Goal: Task Accomplishment & Management: Use online tool/utility

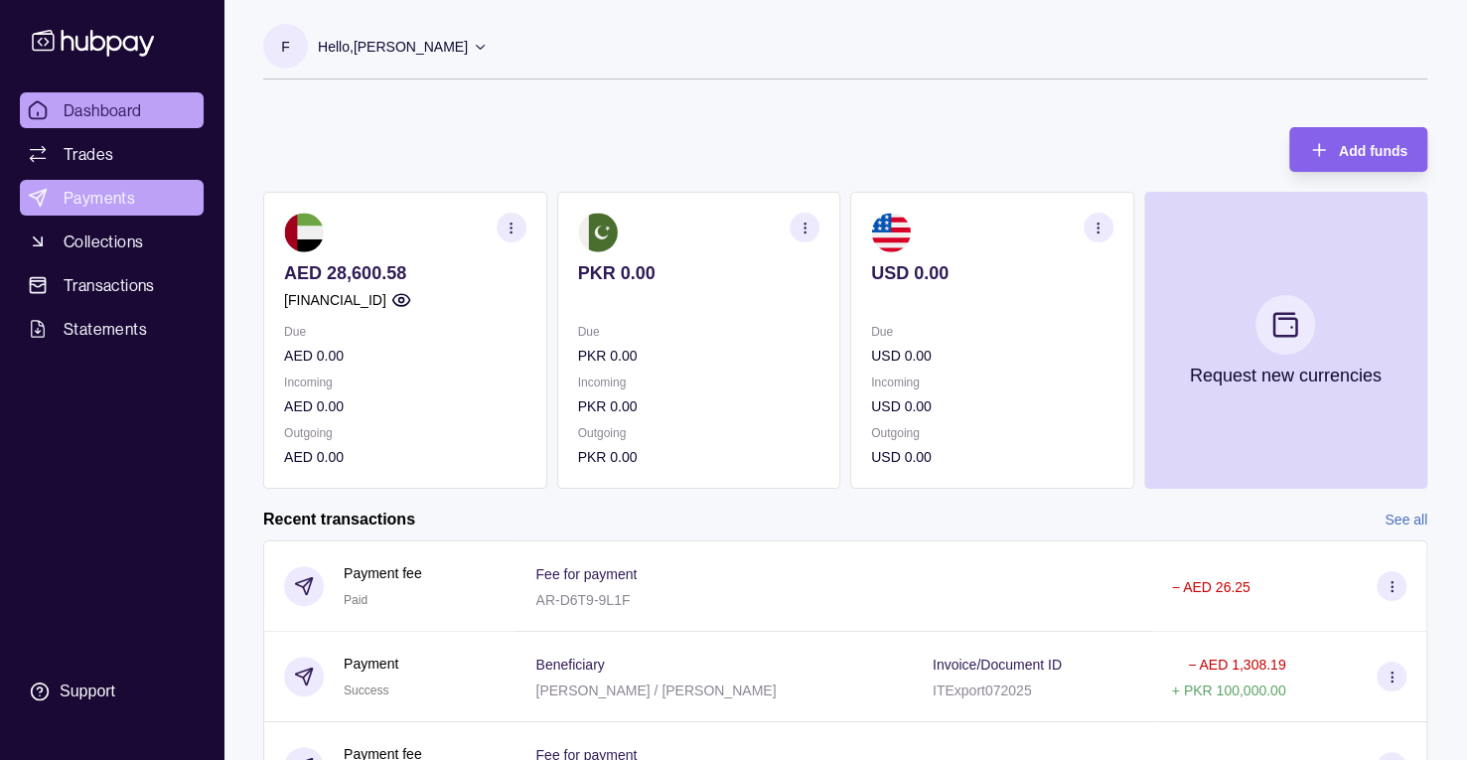
click at [155, 186] on link "Payments" at bounding box center [112, 198] width 184 height 36
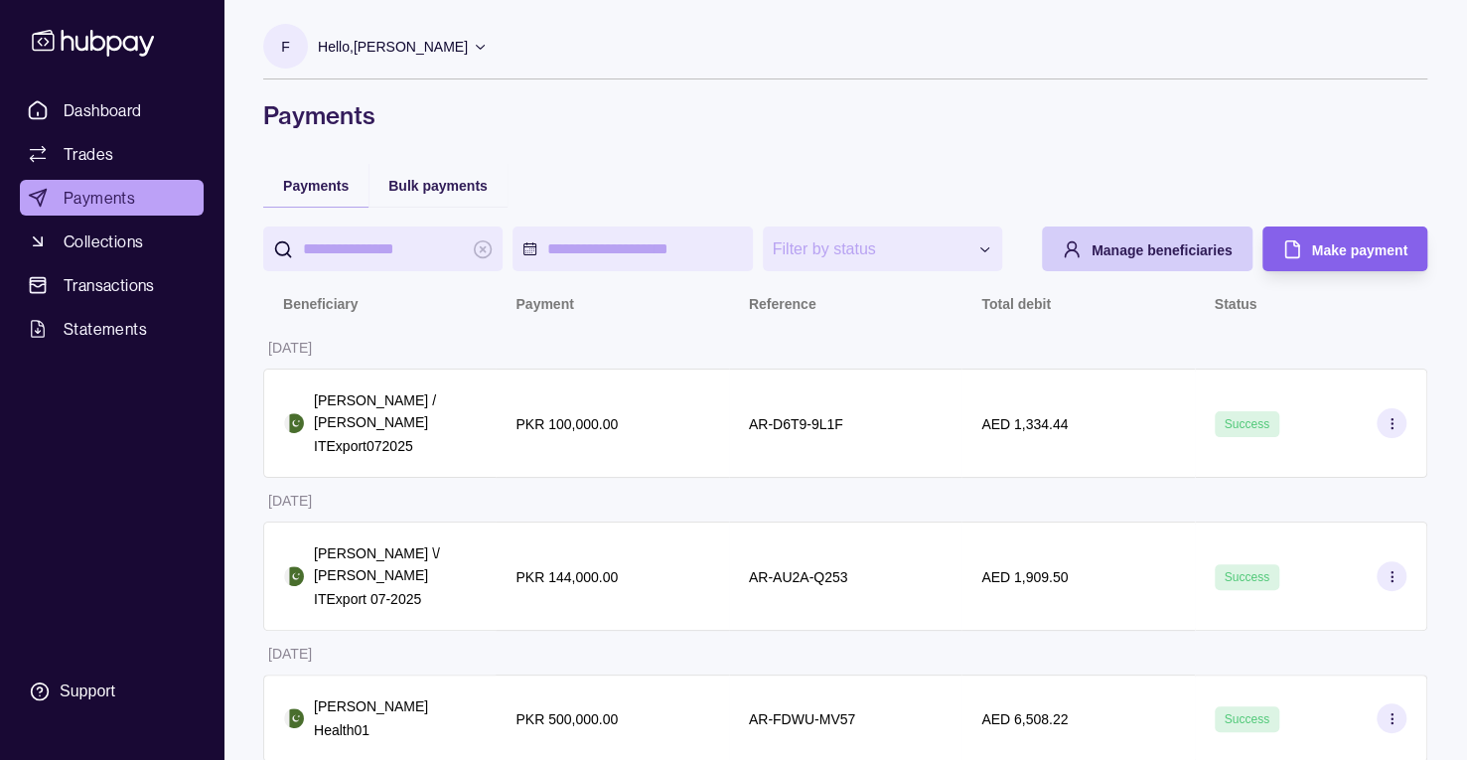
click at [1205, 258] on span "Manage beneficiaries" at bounding box center [1162, 250] width 141 height 16
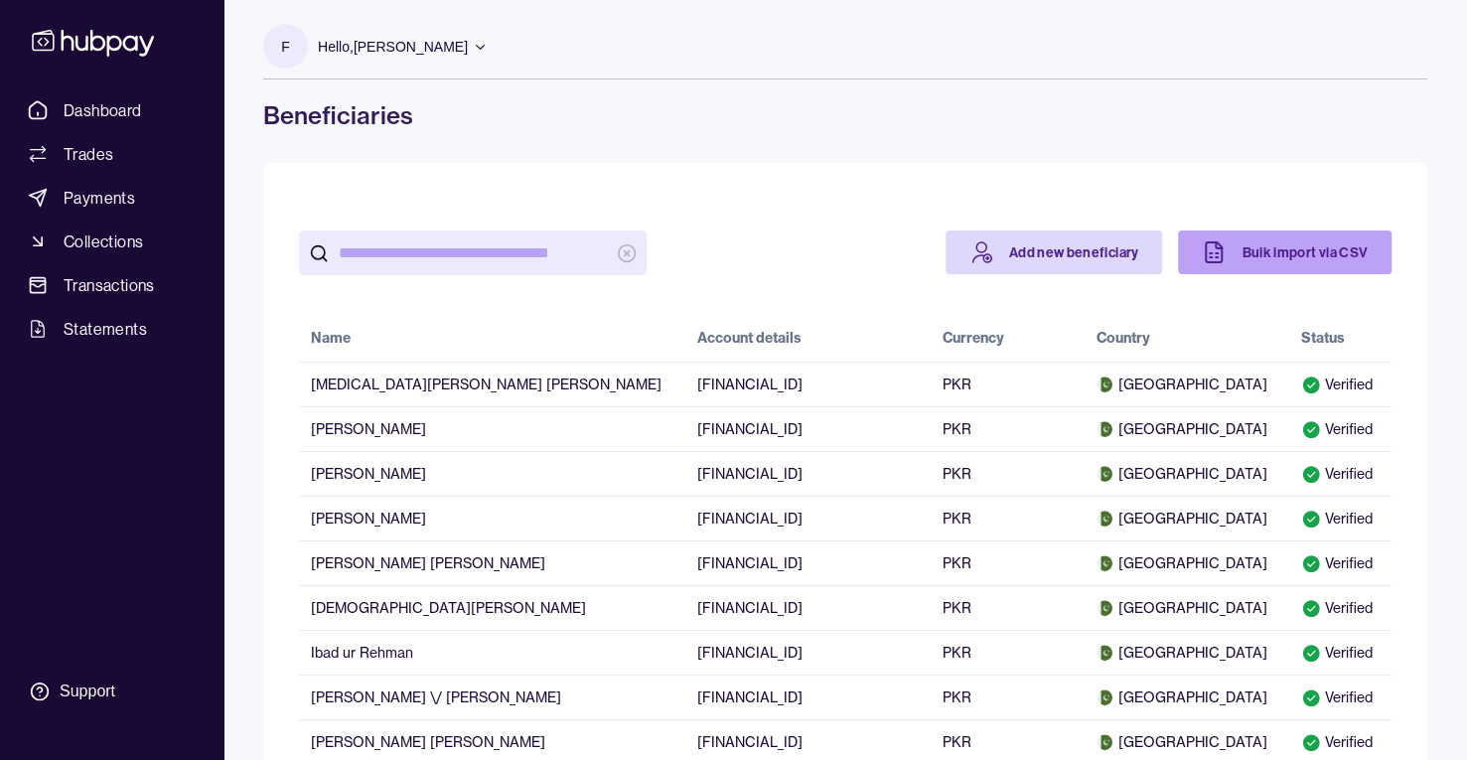
click at [1245, 259] on link "Bulk import via CSV" at bounding box center [1285, 252] width 214 height 44
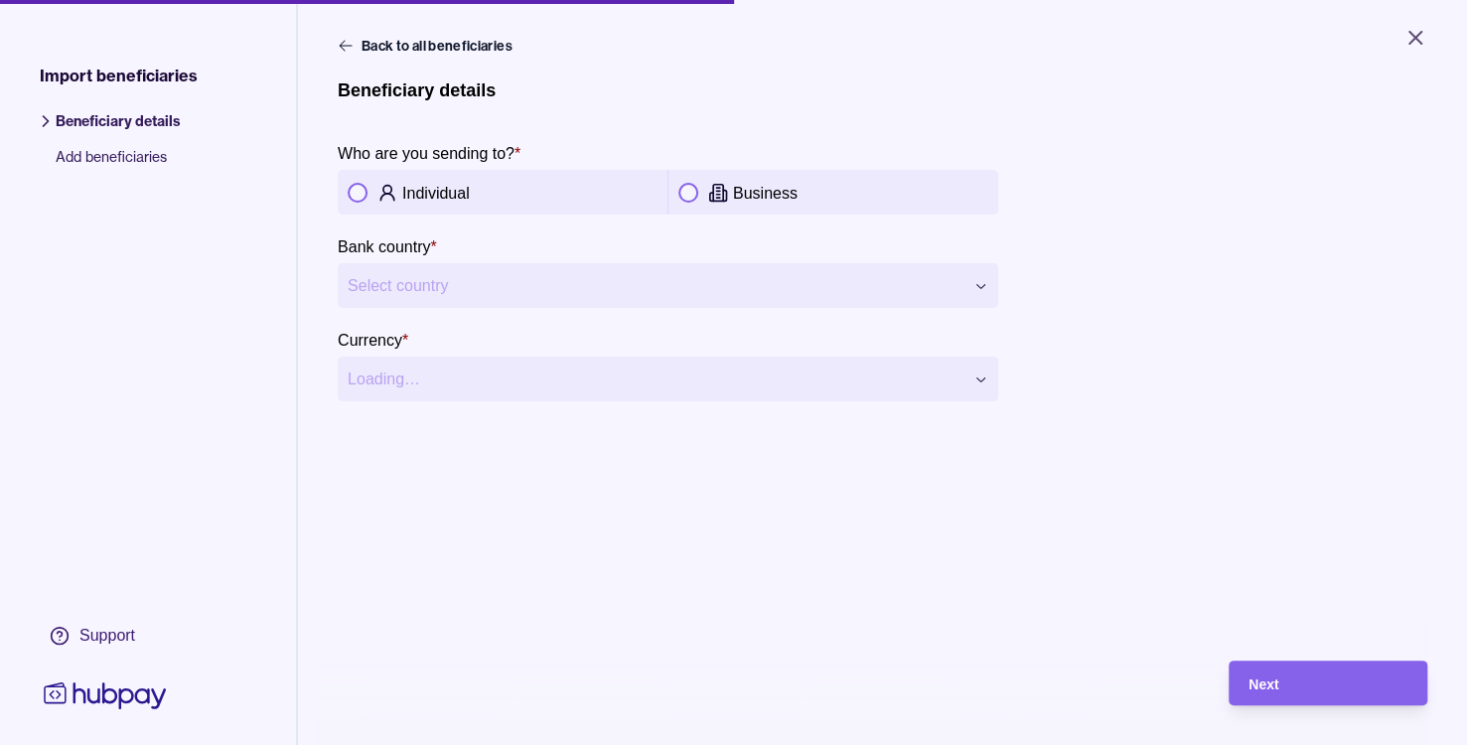
click at [352, 192] on button "button" at bounding box center [358, 193] width 20 height 20
click at [533, 284] on html "**********" at bounding box center [733, 372] width 1467 height 745
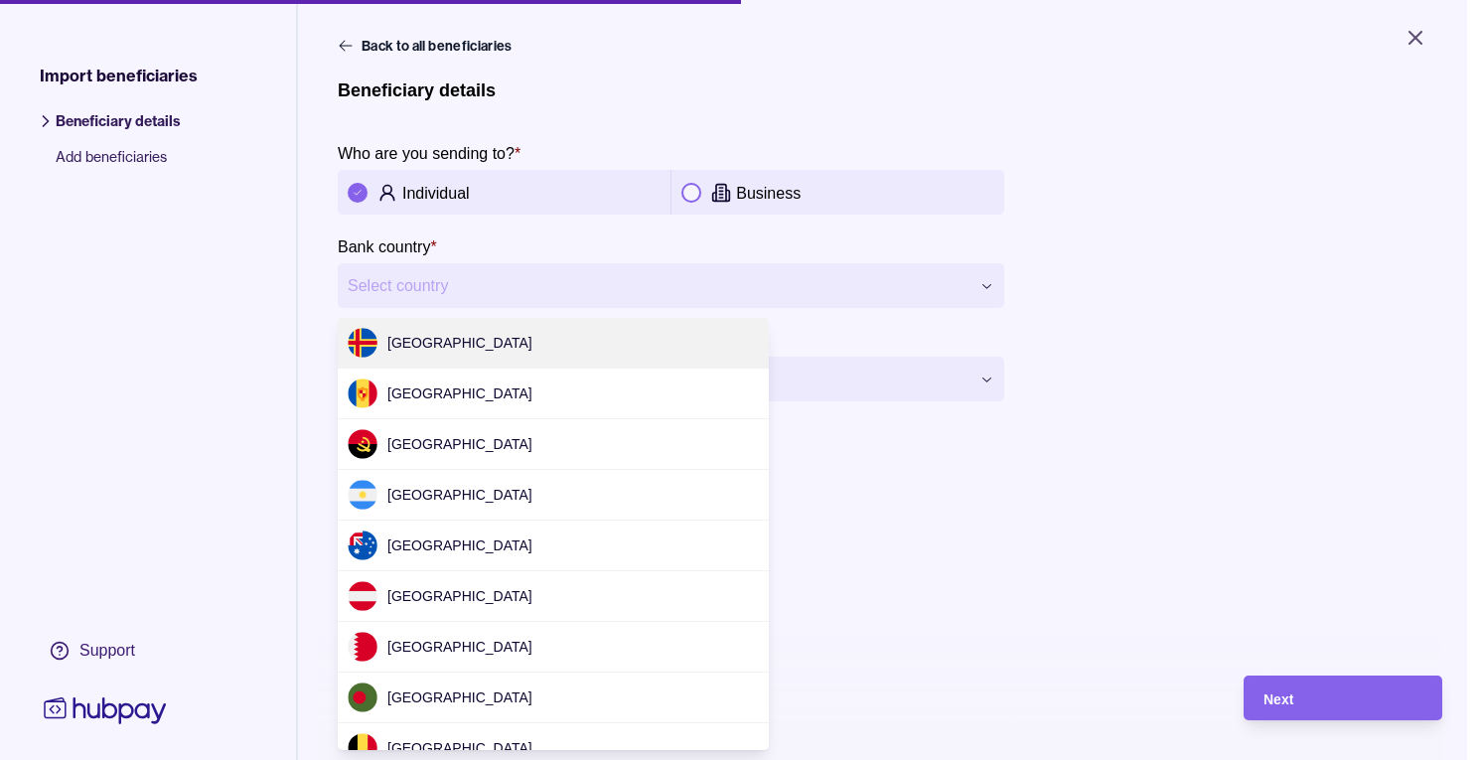
scroll to position [4288, 0]
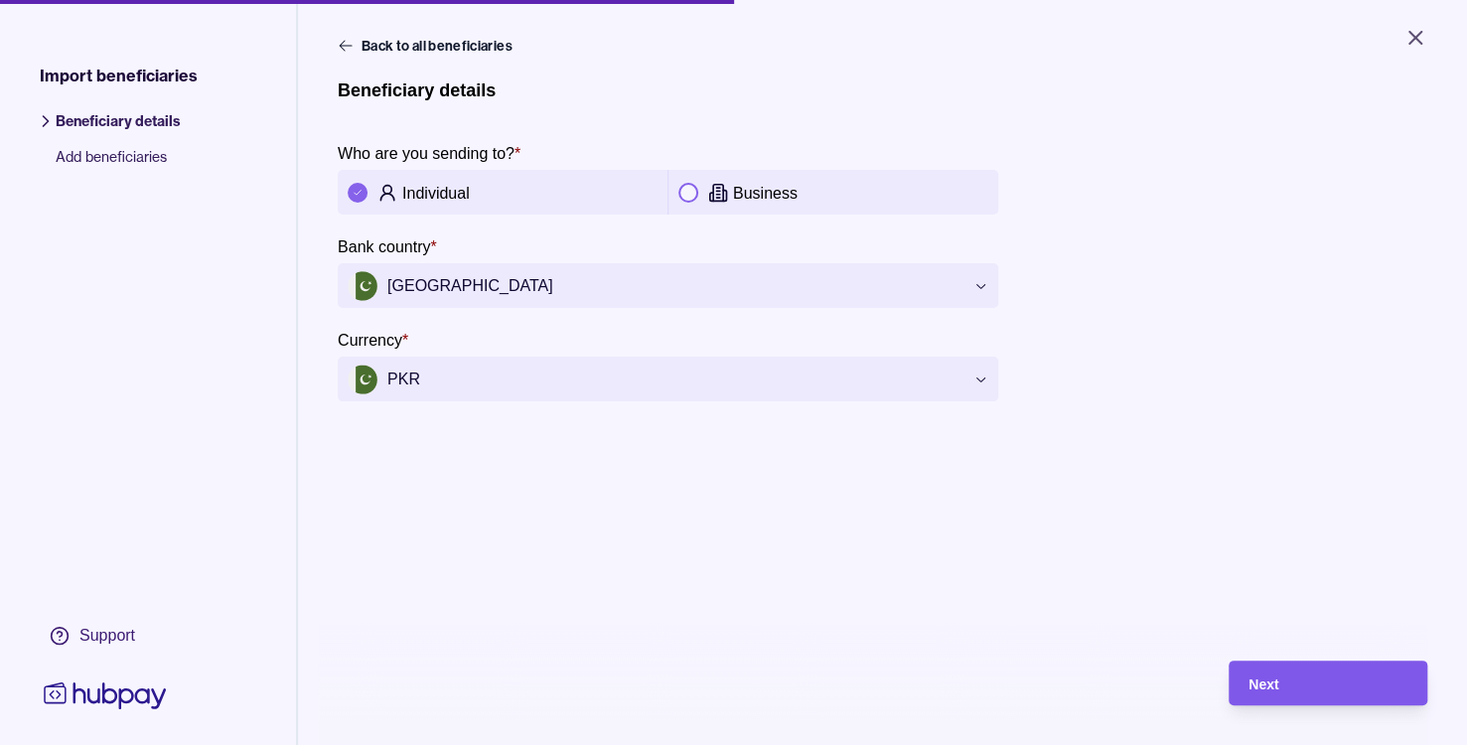
click at [1275, 692] on span "Next" at bounding box center [1264, 684] width 30 height 16
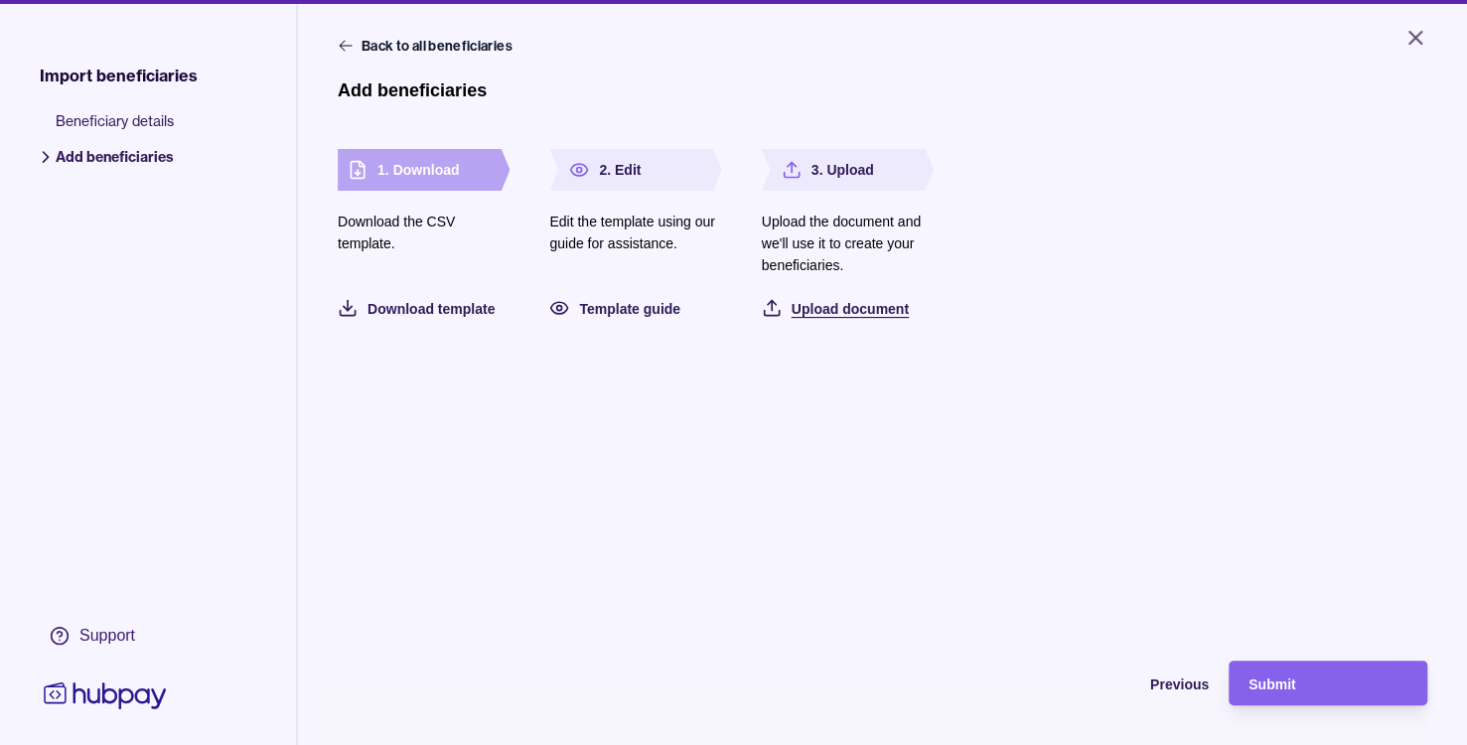
click at [834, 307] on span "Upload document" at bounding box center [850, 309] width 117 height 16
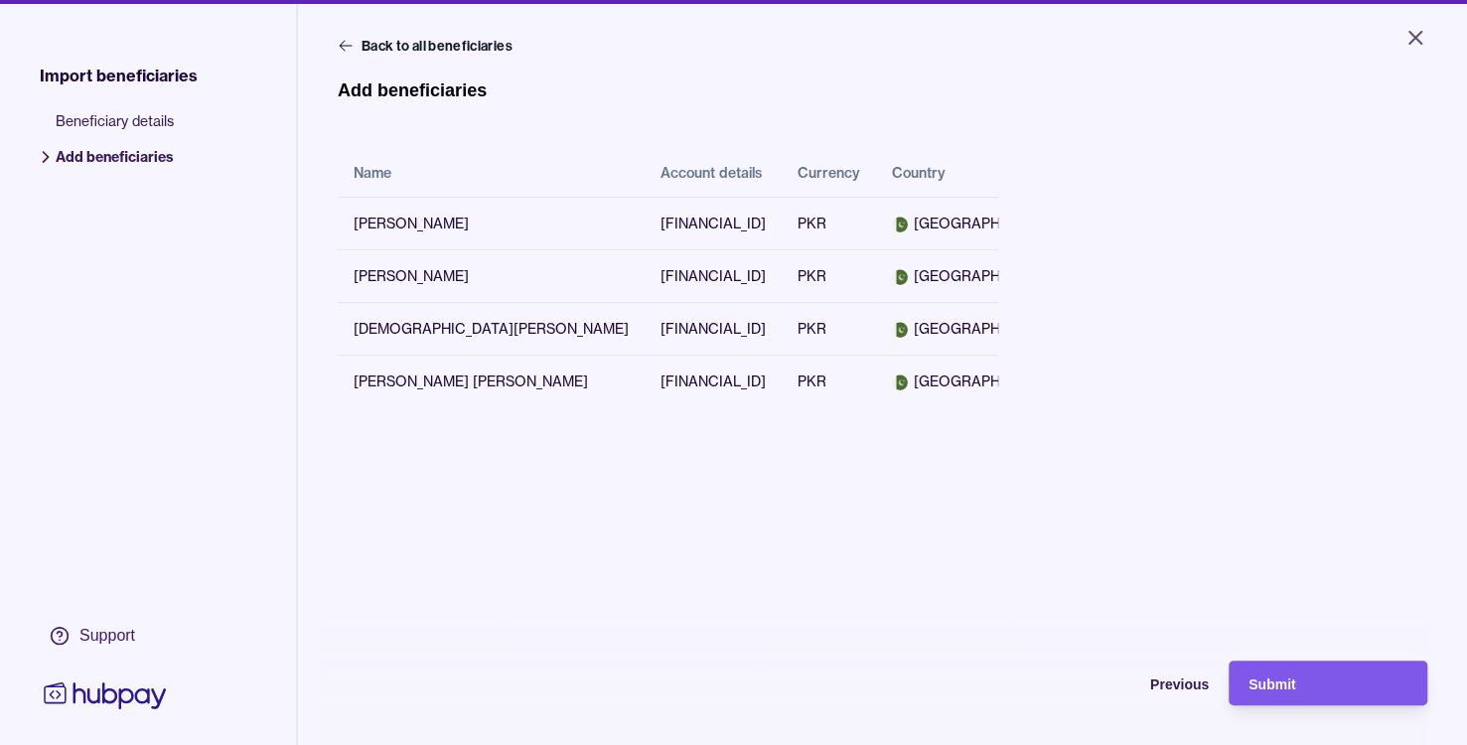
click at [1295, 692] on span "Submit" at bounding box center [1272, 684] width 47 height 16
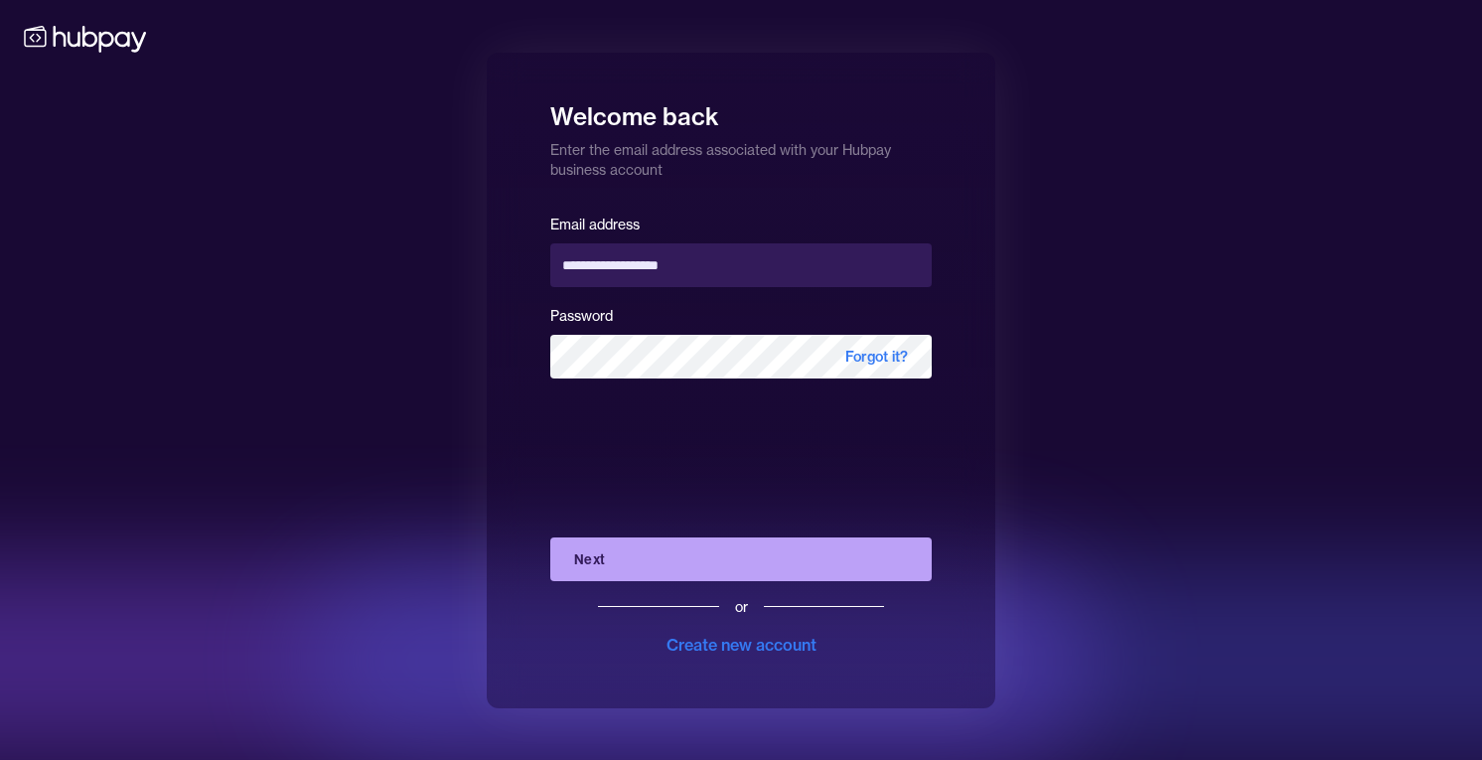
click at [764, 549] on button "Next" at bounding box center [740, 559] width 381 height 44
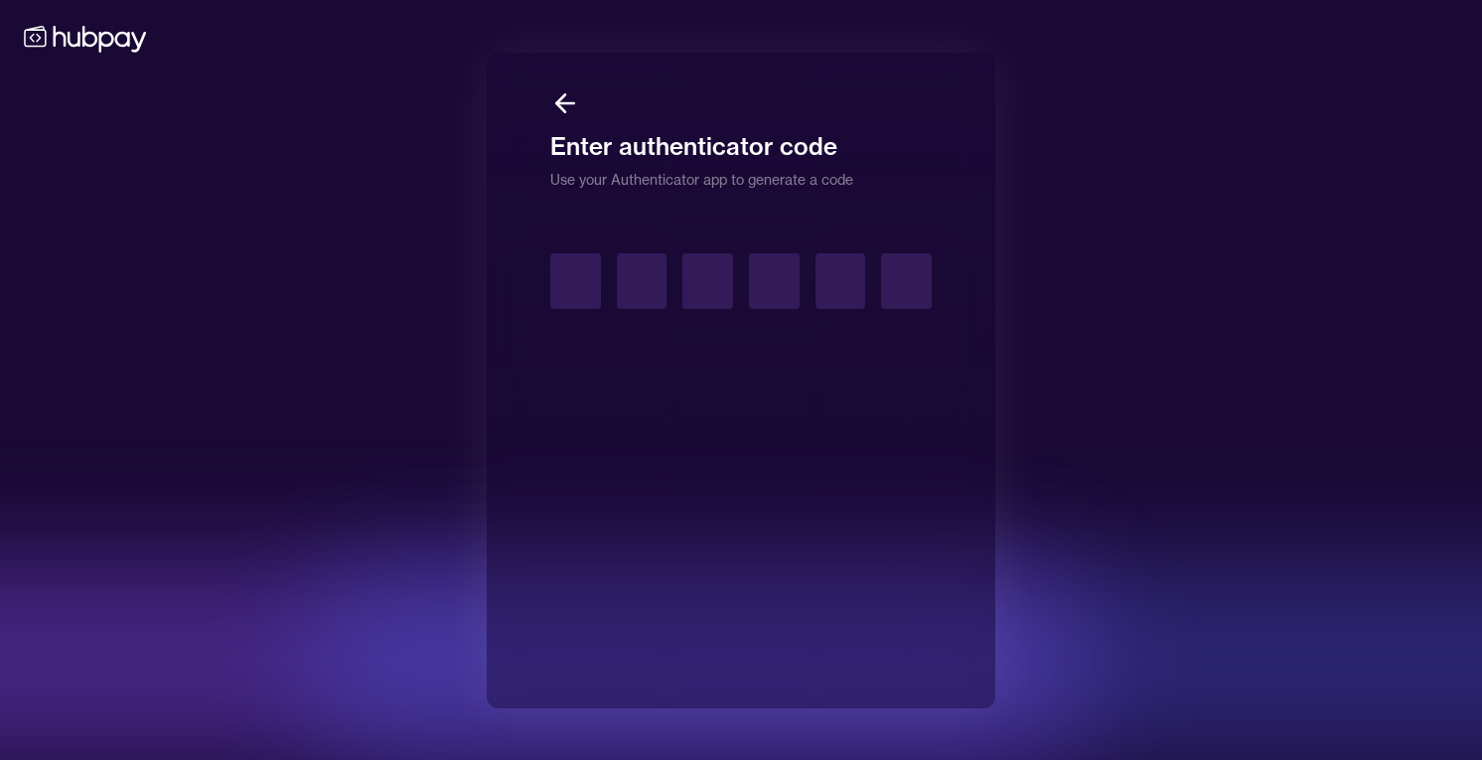
type input "*"
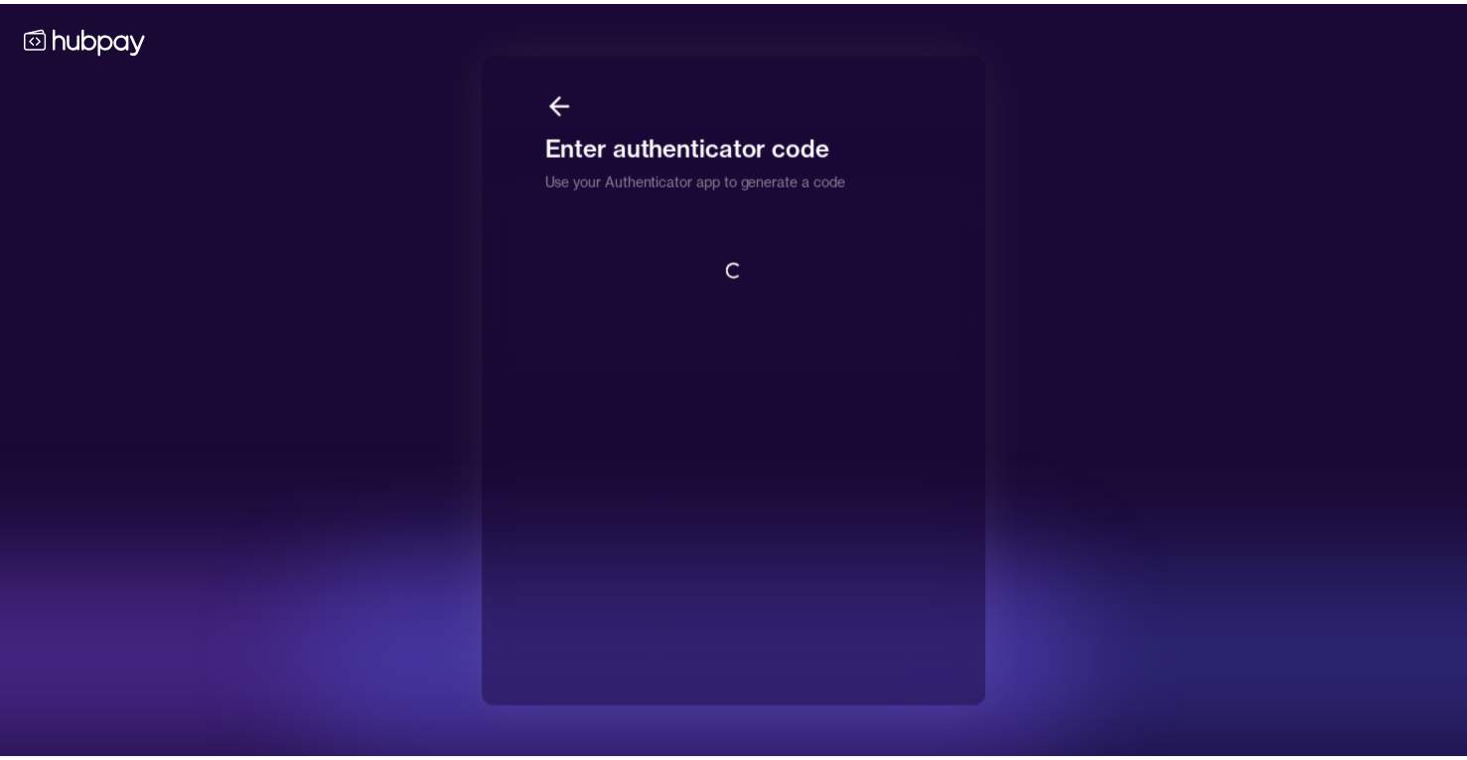
scroll to position [2, 0]
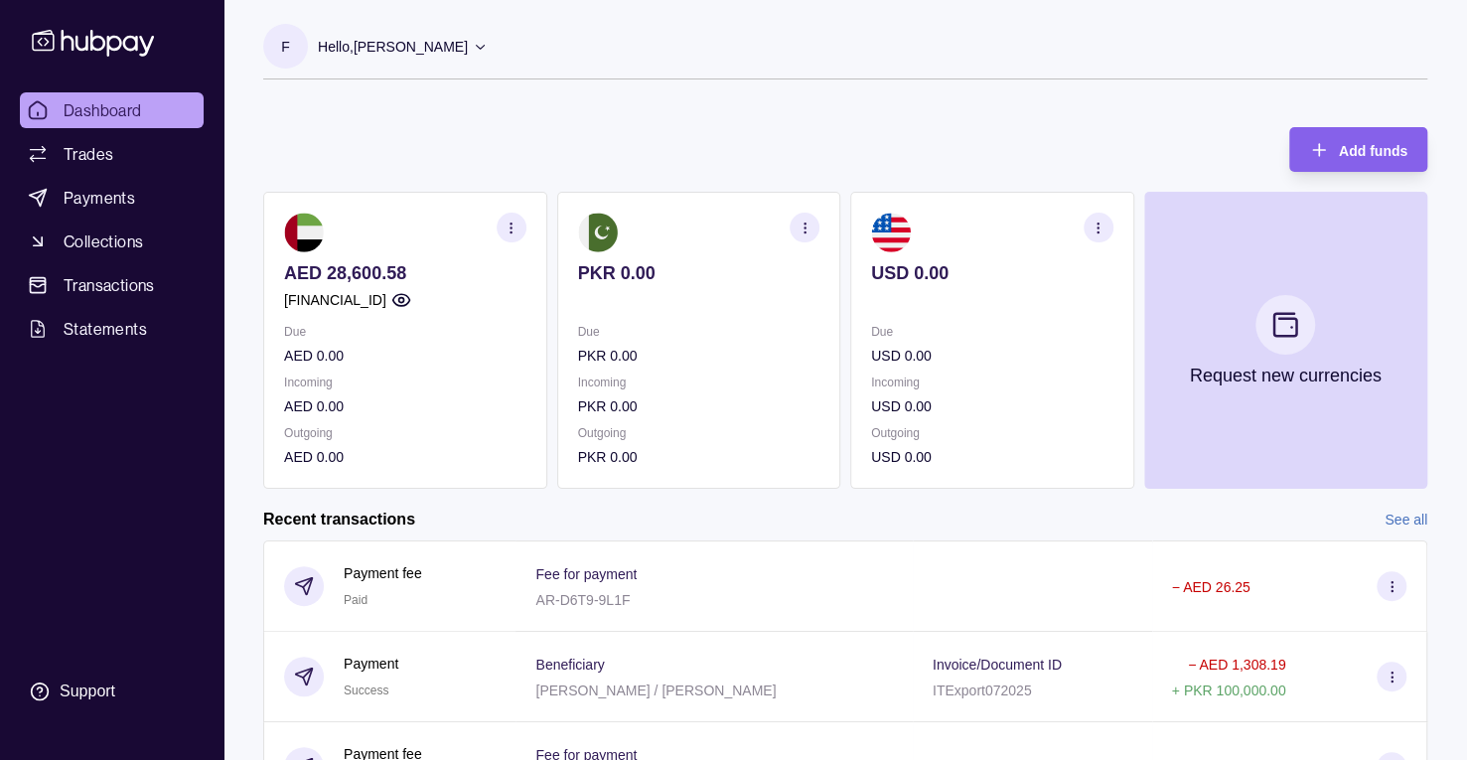
click at [926, 368] on div "Due USD 0.00 Incoming USD 0.00 Outgoing USD 0.00" at bounding box center [992, 394] width 242 height 147
click at [1089, 223] on section "button" at bounding box center [1099, 228] width 30 height 30
click at [1022, 278] on link "View account details" at bounding box center [969, 277] width 126 height 22
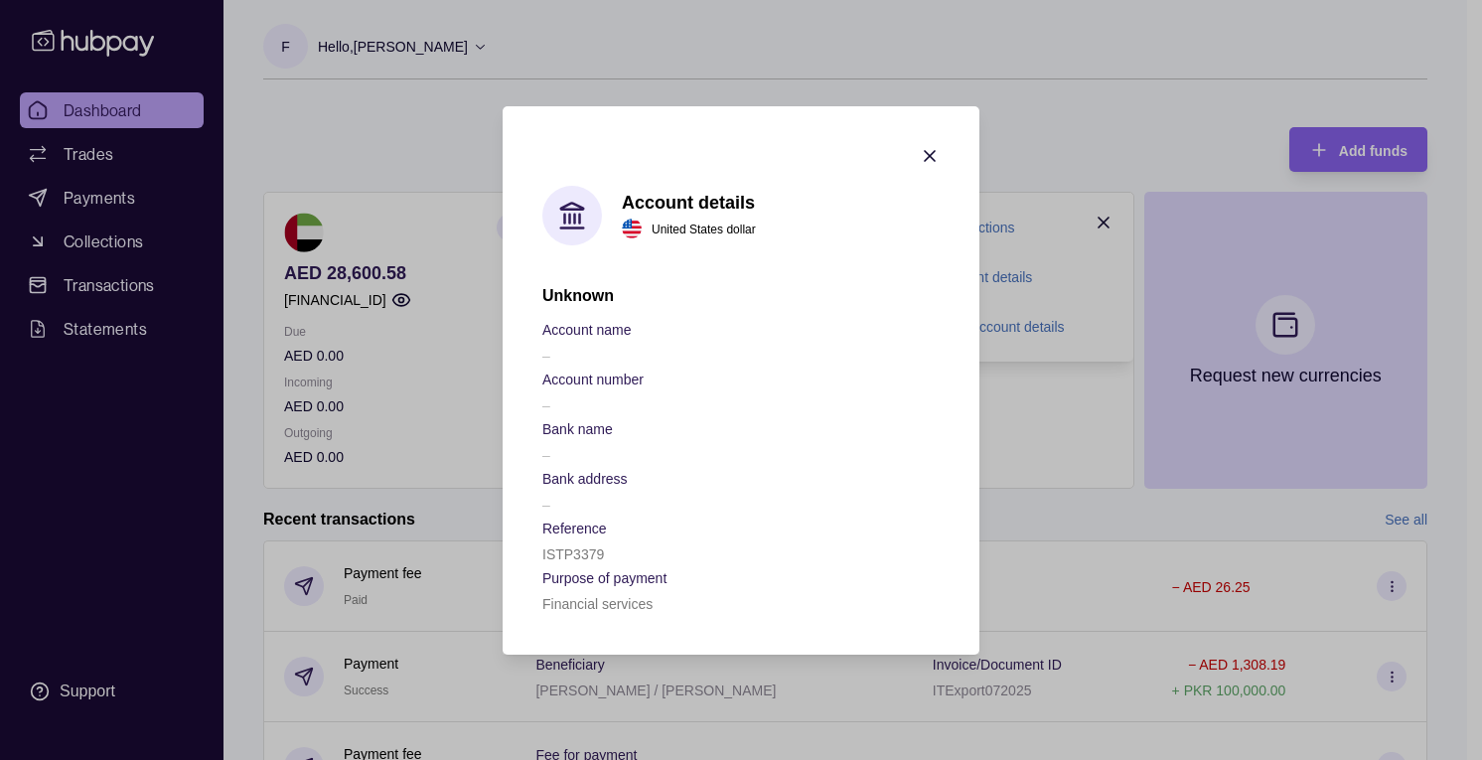
click at [937, 168] on div at bounding box center [930, 159] width 20 height 26
click at [934, 158] on icon "button" at bounding box center [930, 156] width 20 height 20
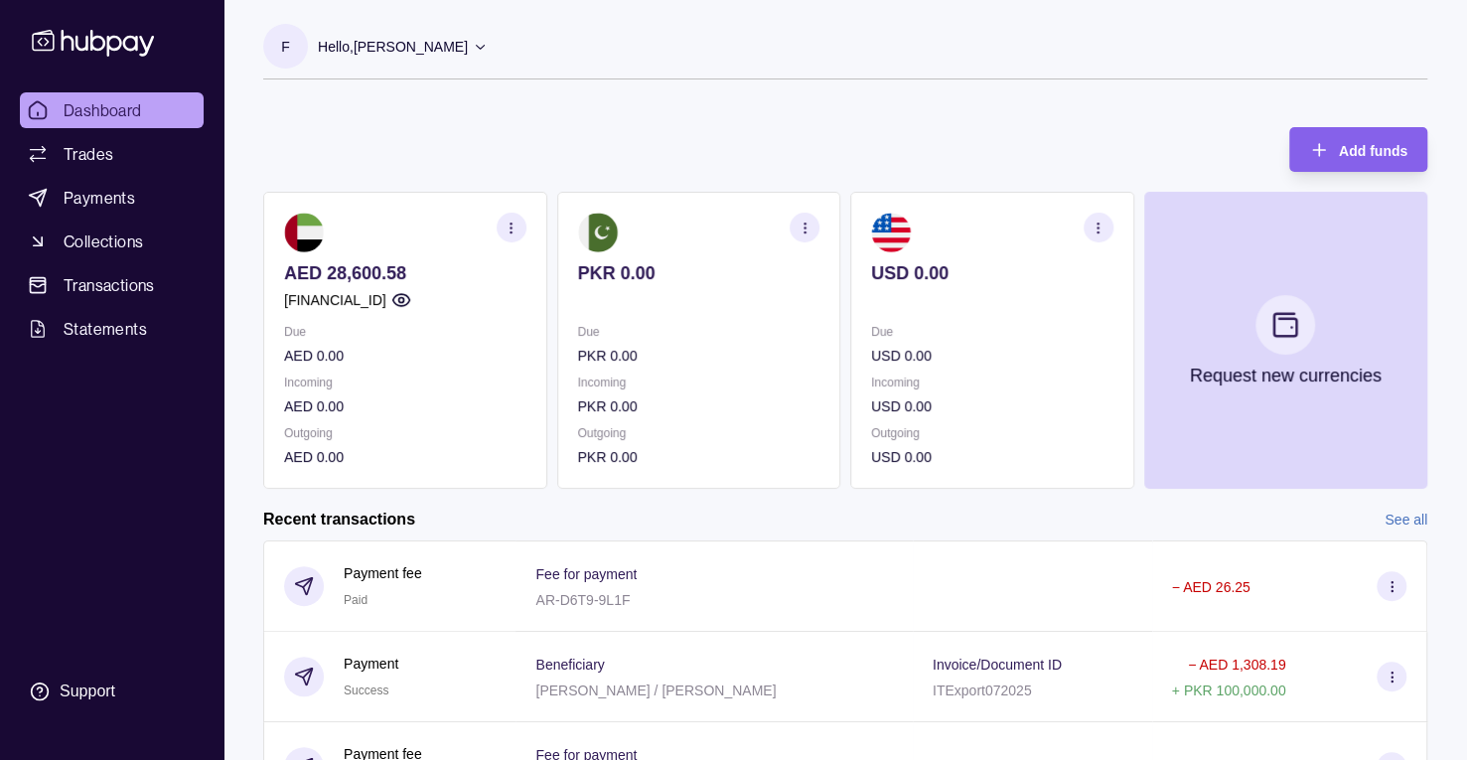
click at [515, 228] on icon "button" at bounding box center [511, 228] width 15 height 15
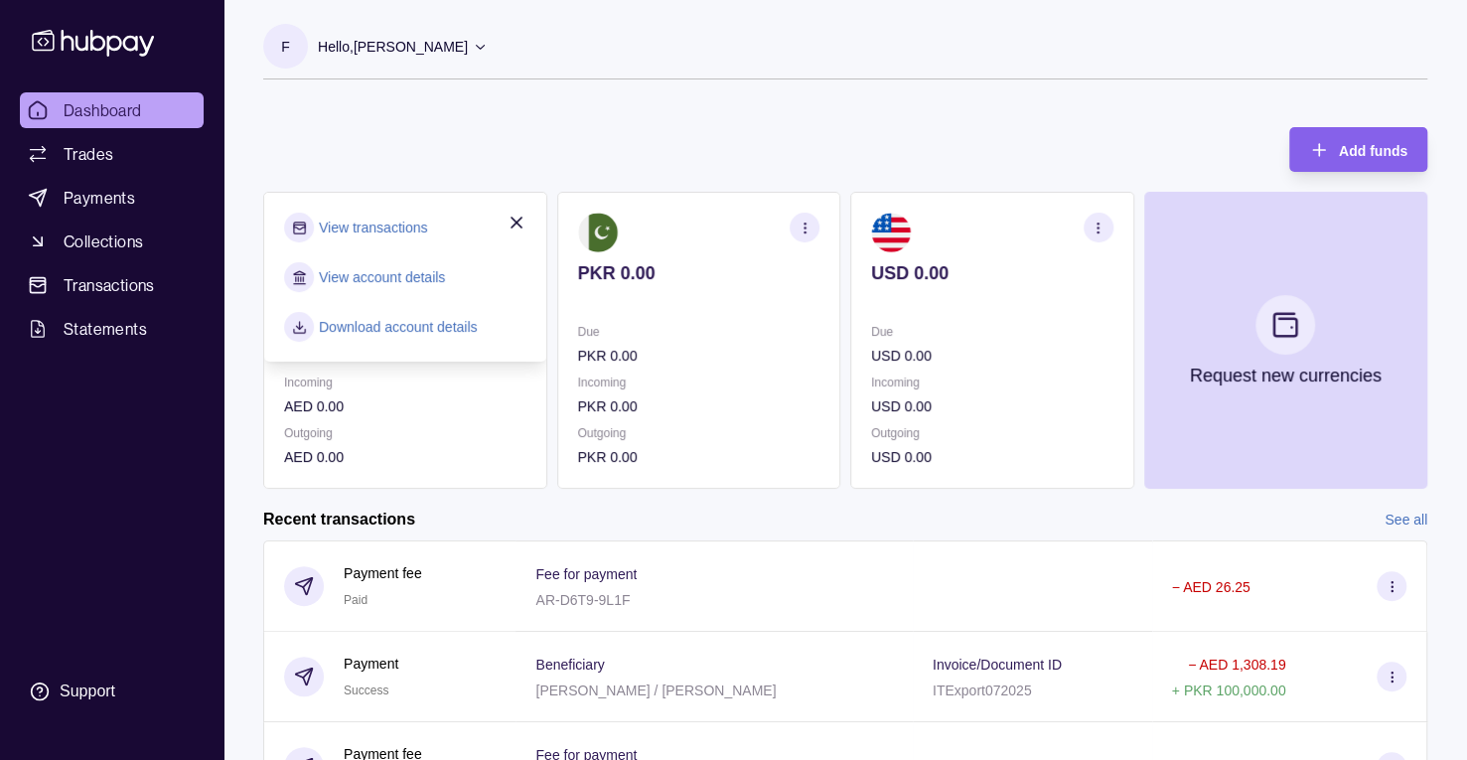
click at [415, 277] on link "View account details" at bounding box center [382, 277] width 126 height 22
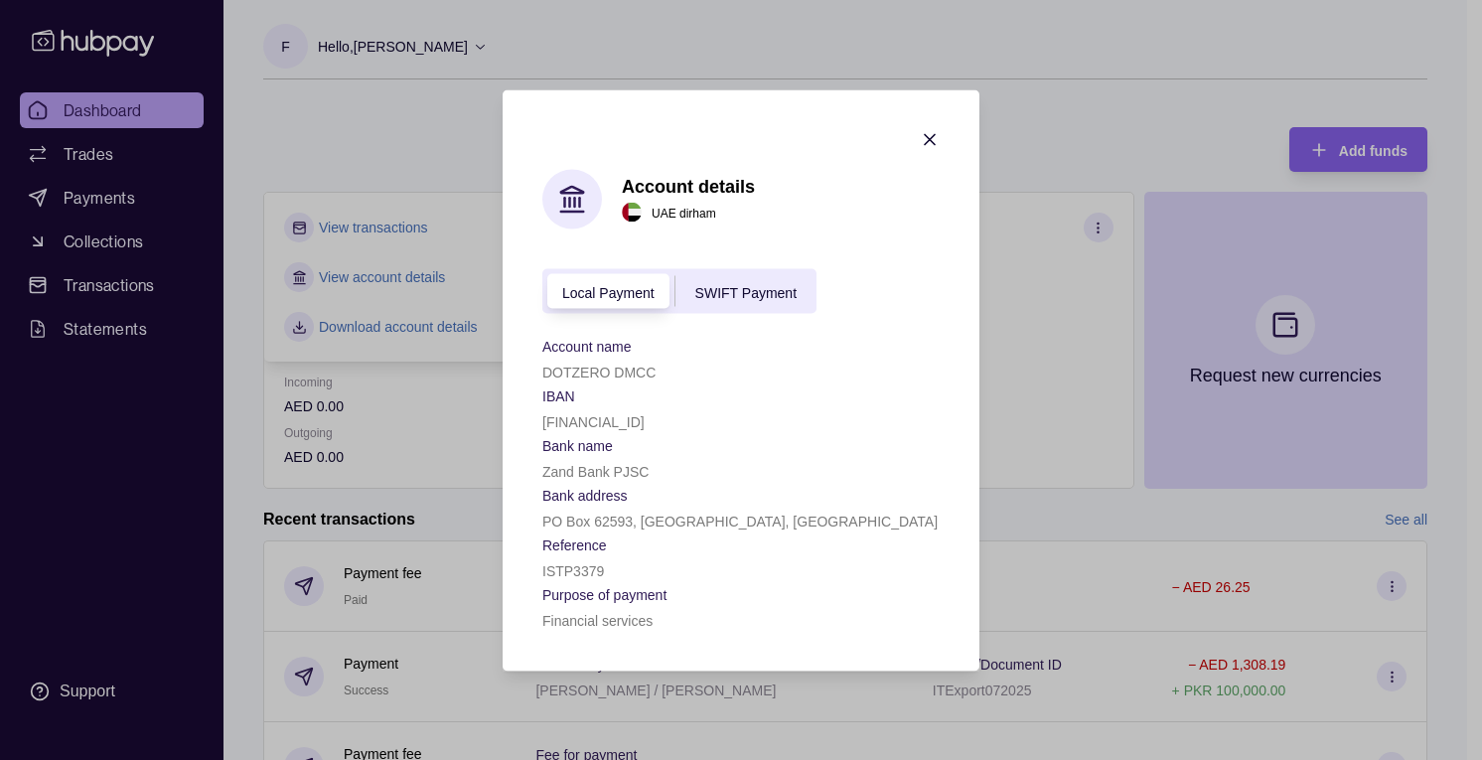
click at [932, 142] on icon "button" at bounding box center [930, 139] width 10 height 10
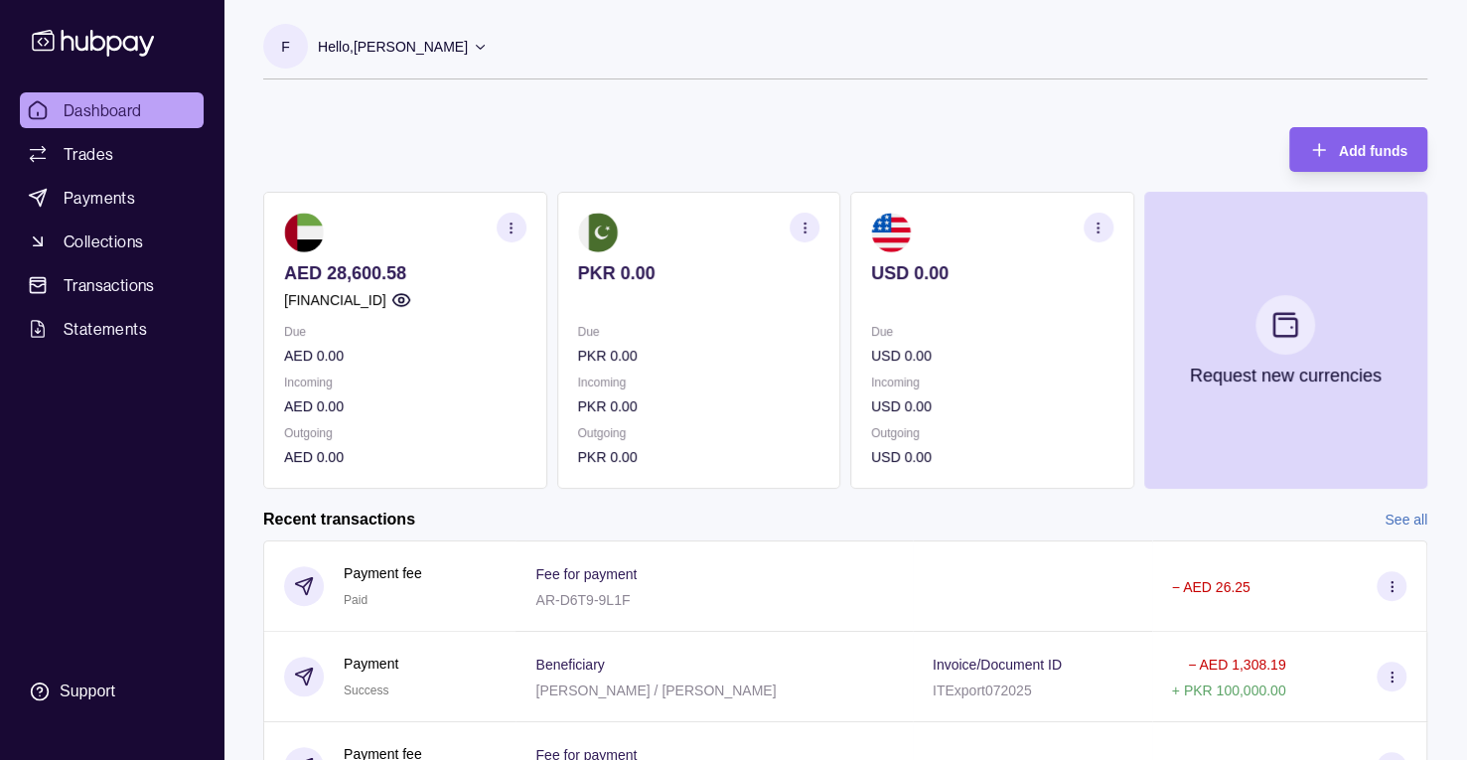
click at [1095, 229] on icon "button" at bounding box center [1098, 228] width 15 height 15
click at [1006, 276] on link "View account details" at bounding box center [969, 277] width 126 height 22
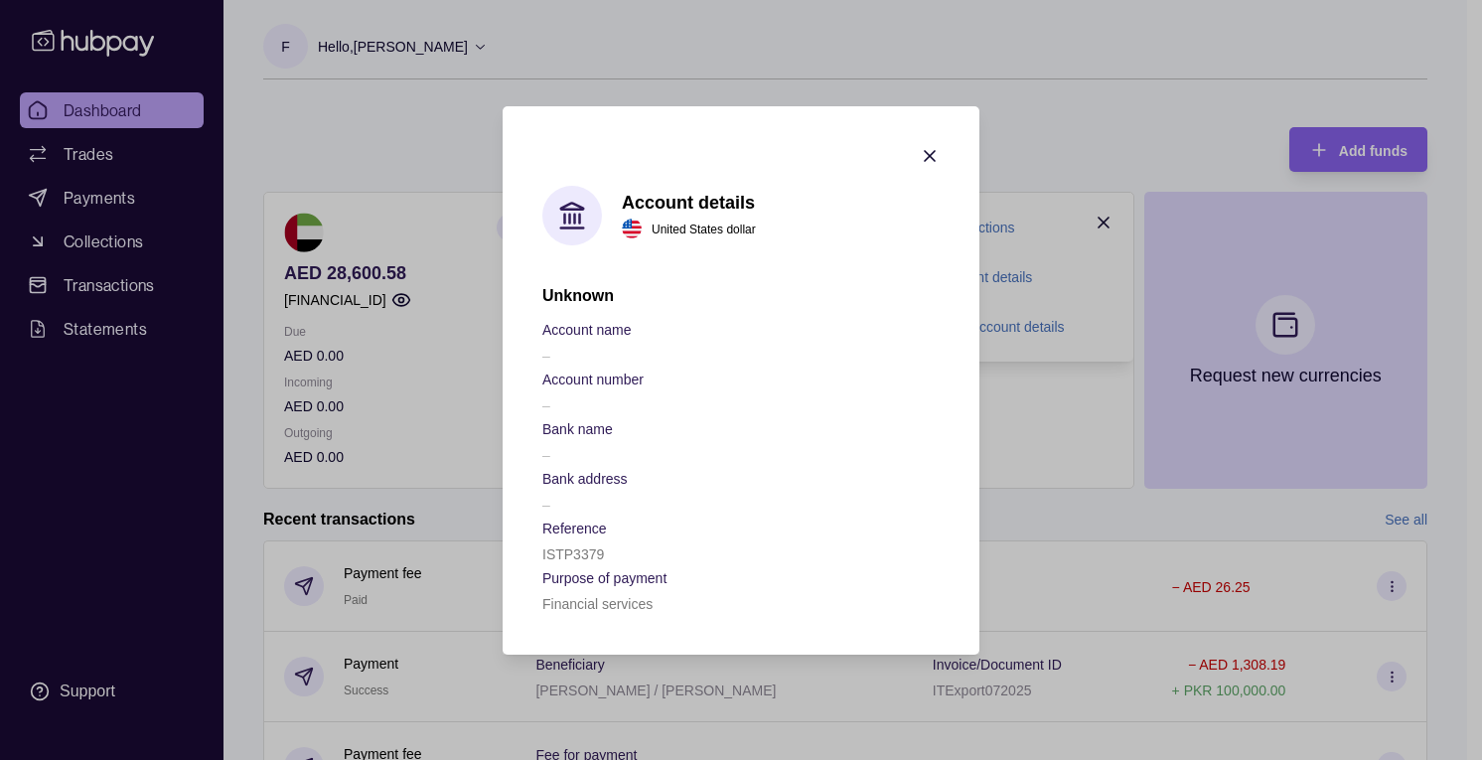
click at [937, 158] on icon "button" at bounding box center [930, 156] width 20 height 20
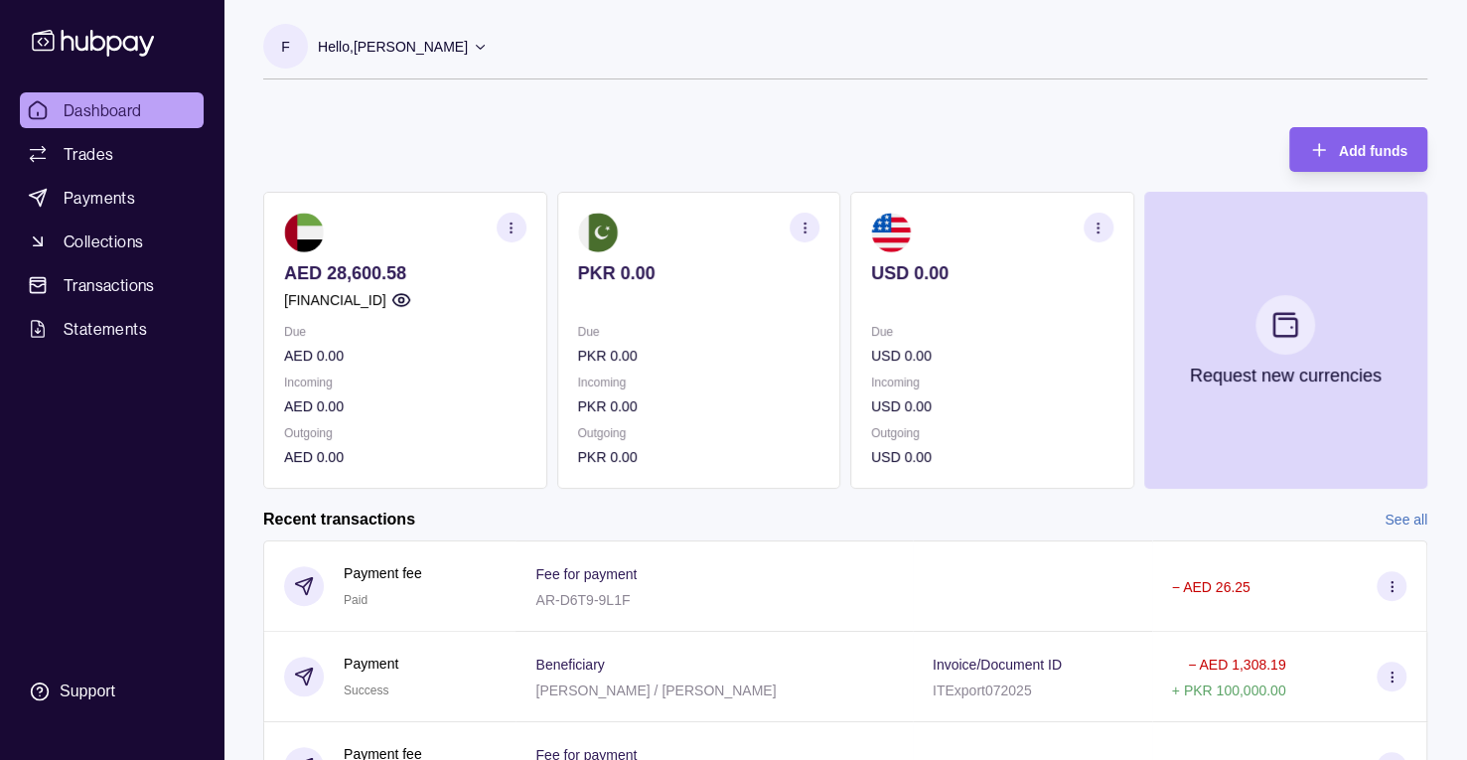
click at [816, 225] on section "button" at bounding box center [805, 228] width 30 height 30
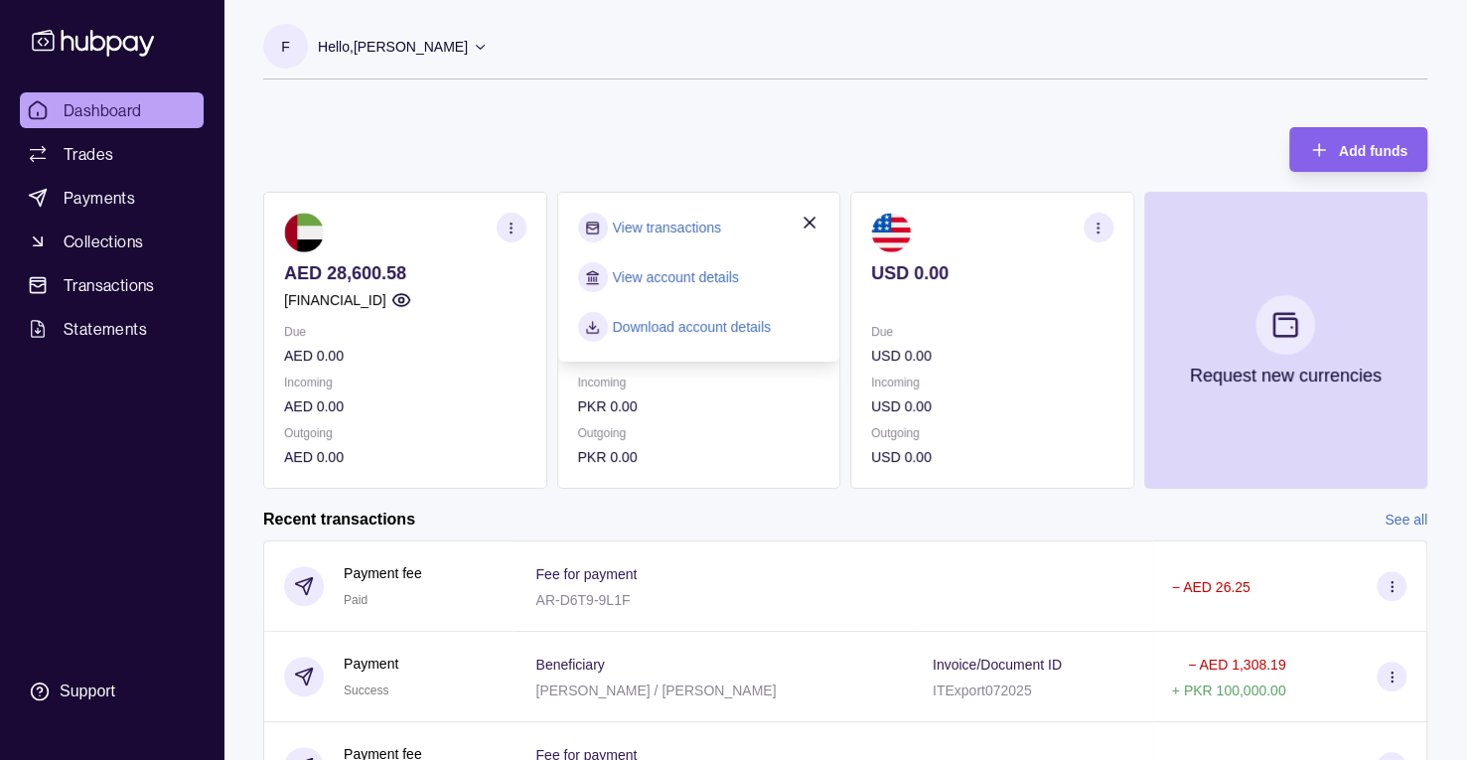
click at [713, 279] on div "View transactions View account details Download account details" at bounding box center [699, 277] width 242 height 129
click at [713, 279] on link "View account details" at bounding box center [676, 277] width 126 height 22
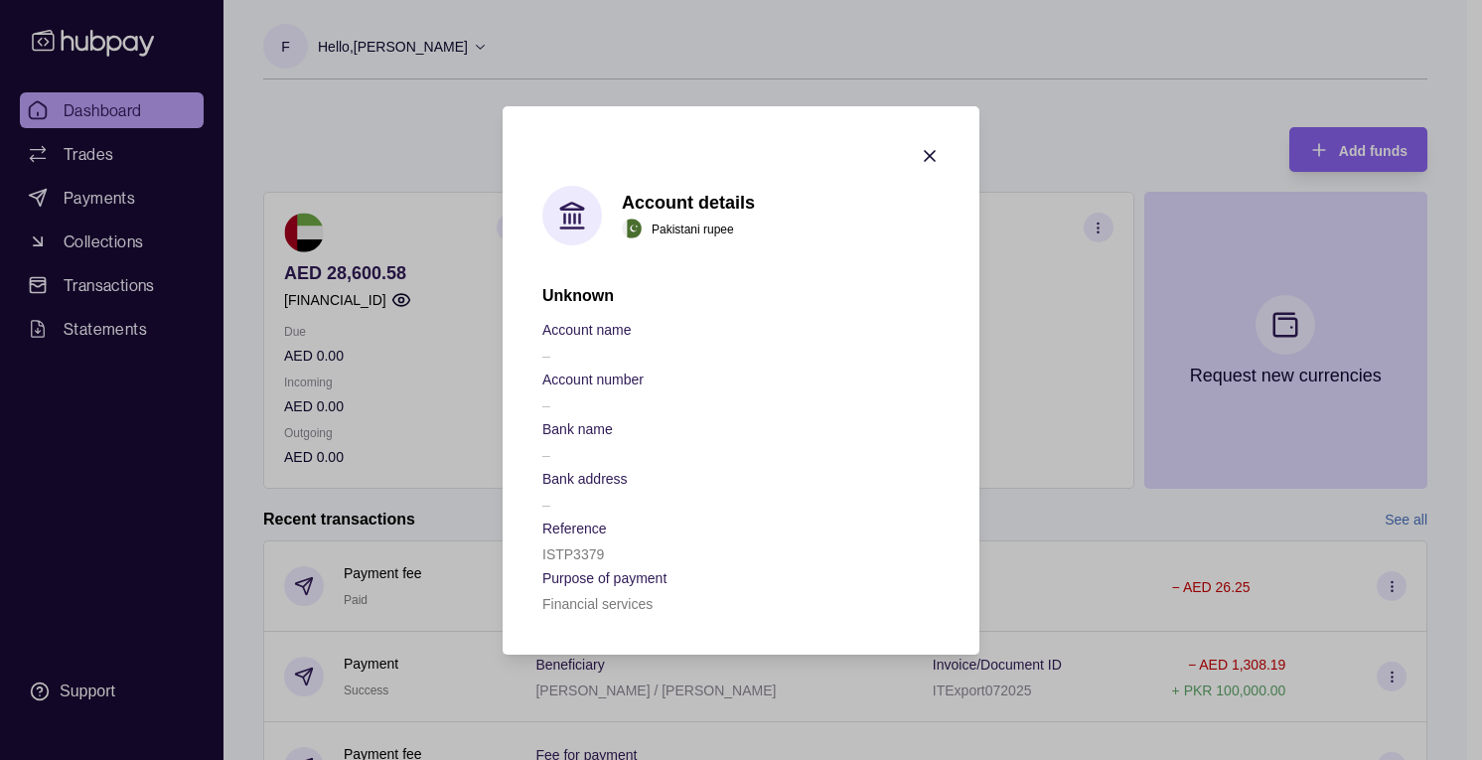
click at [925, 159] on icon "button" at bounding box center [930, 156] width 10 height 10
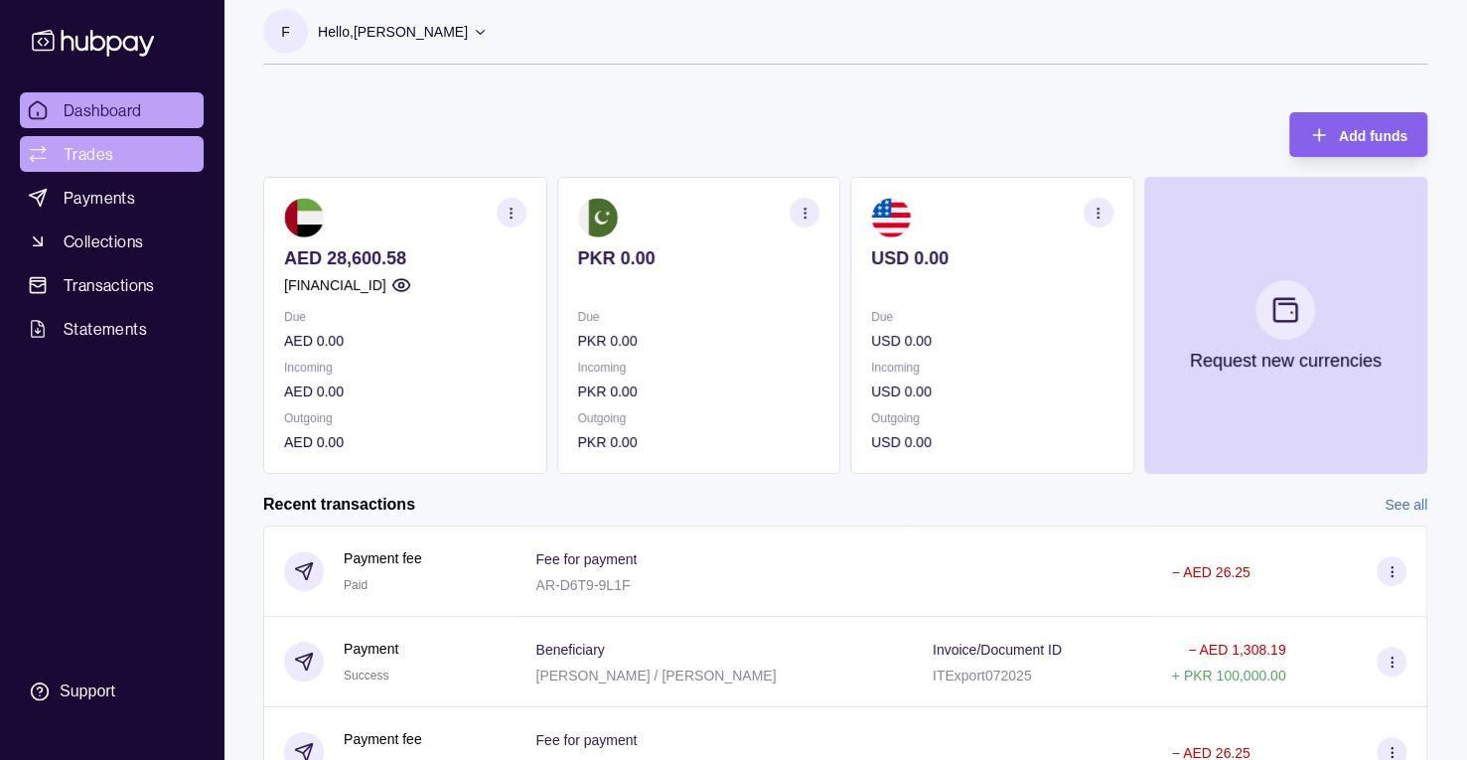
scroll to position [14, 0]
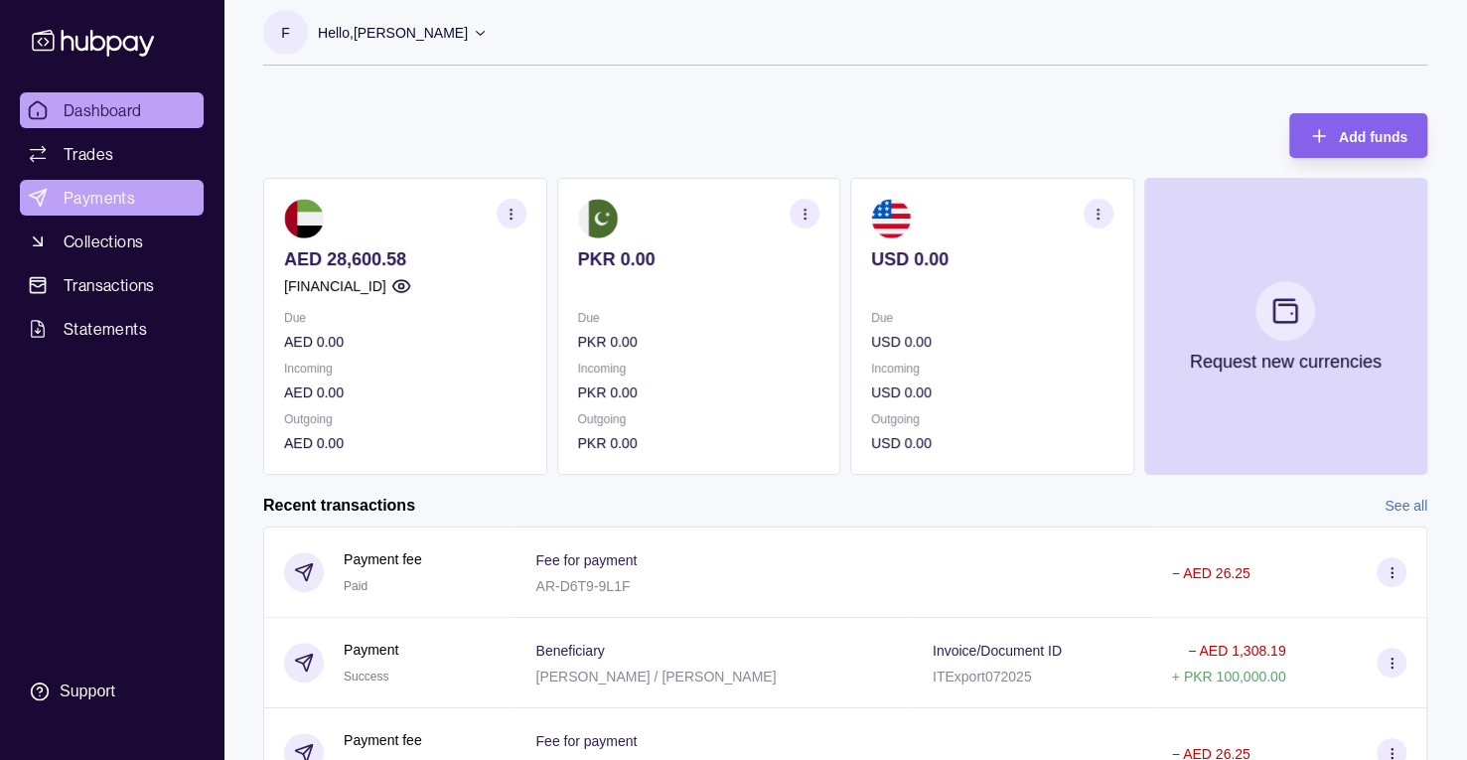
click at [132, 197] on span "Payments" at bounding box center [100, 198] width 72 height 24
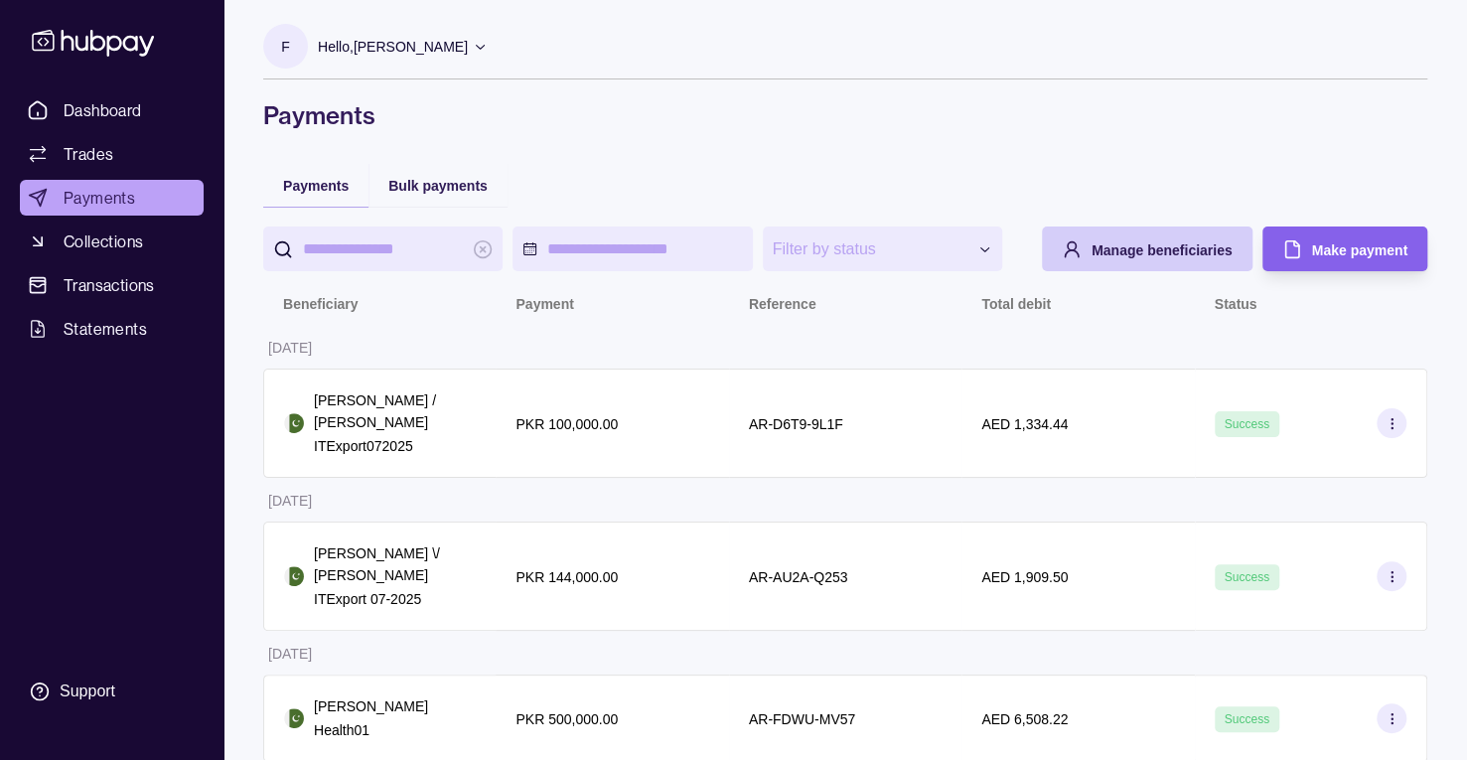
click at [1079, 251] on div "Manage beneficiaries" at bounding box center [1132, 248] width 201 height 45
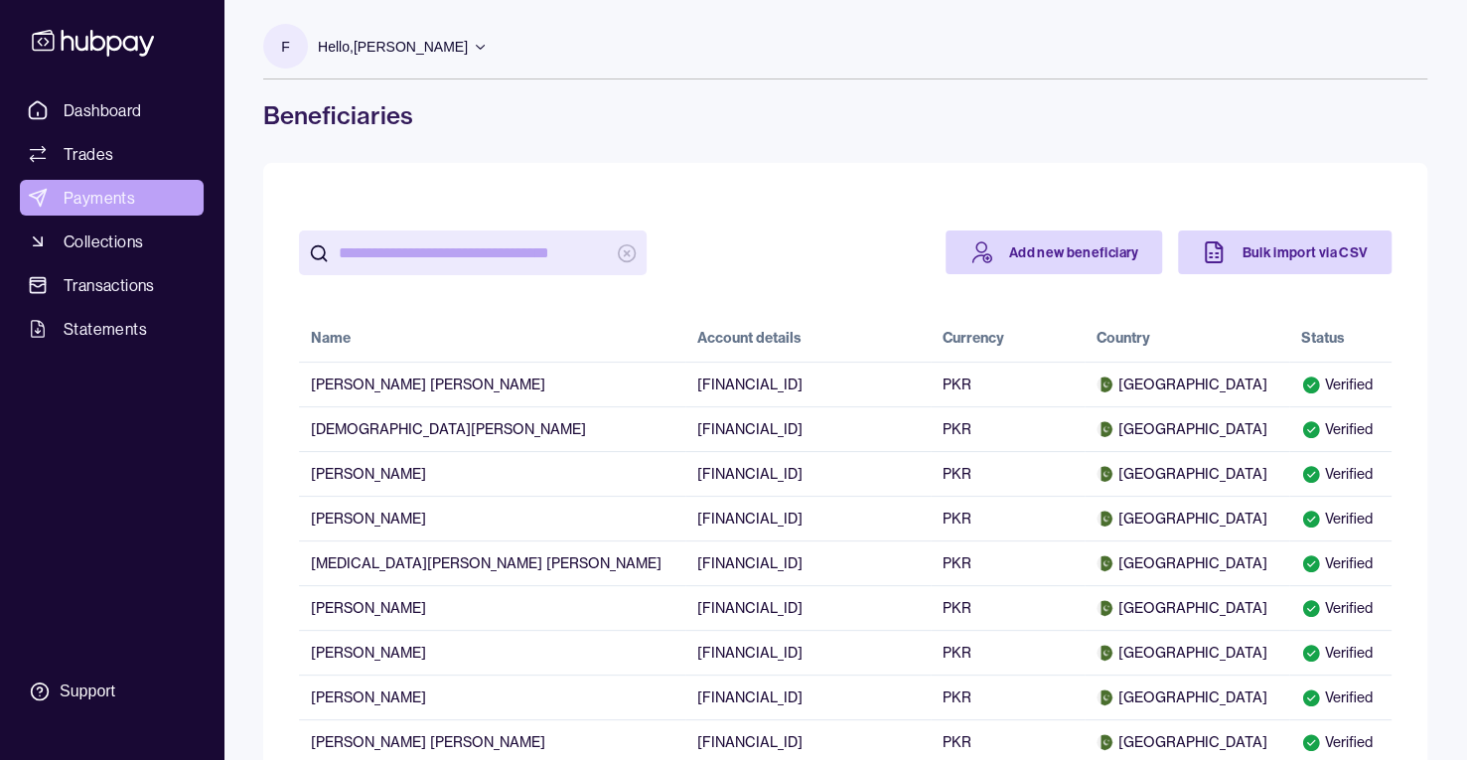
click at [147, 186] on link "Payments" at bounding box center [112, 198] width 184 height 36
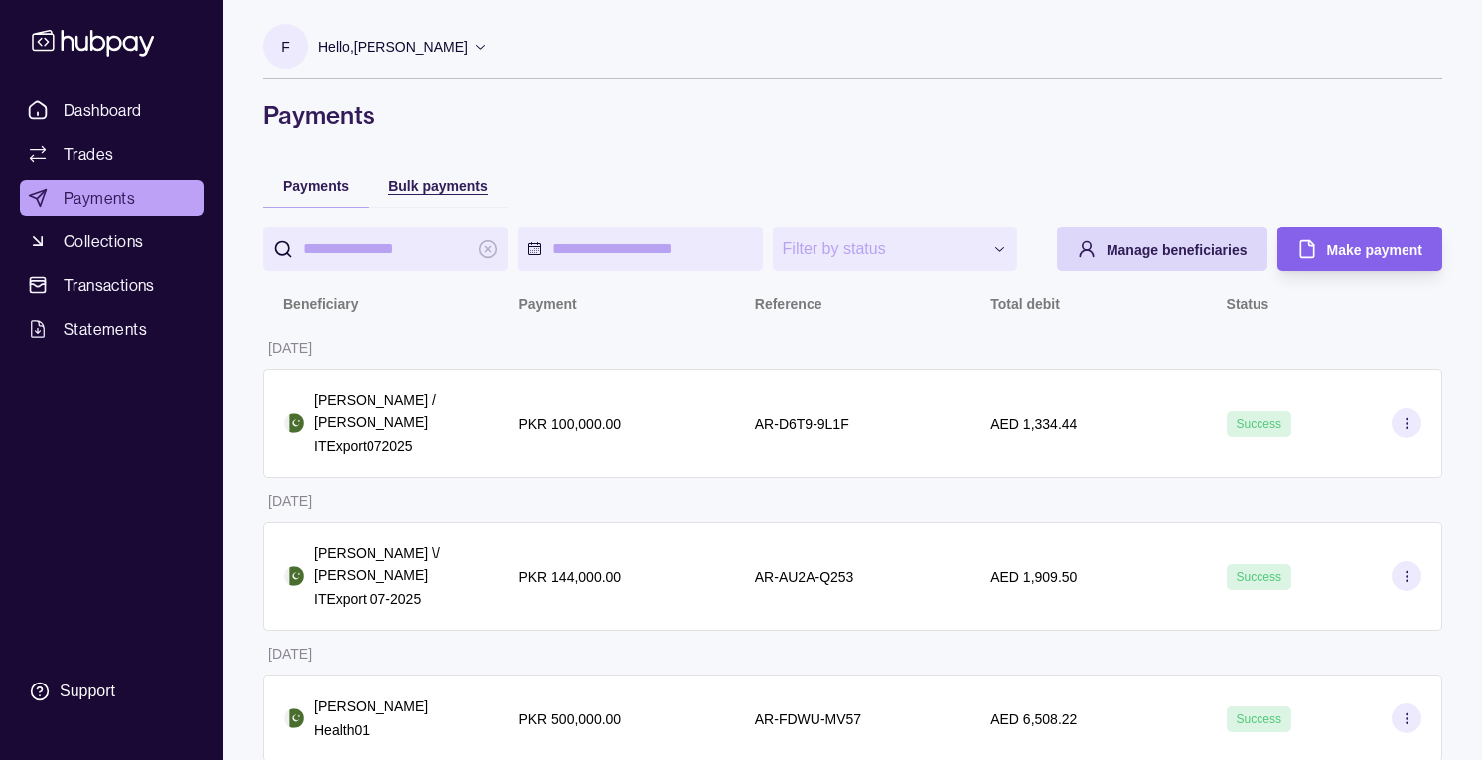
click at [438, 183] on span "Bulk payments" at bounding box center [437, 186] width 99 height 16
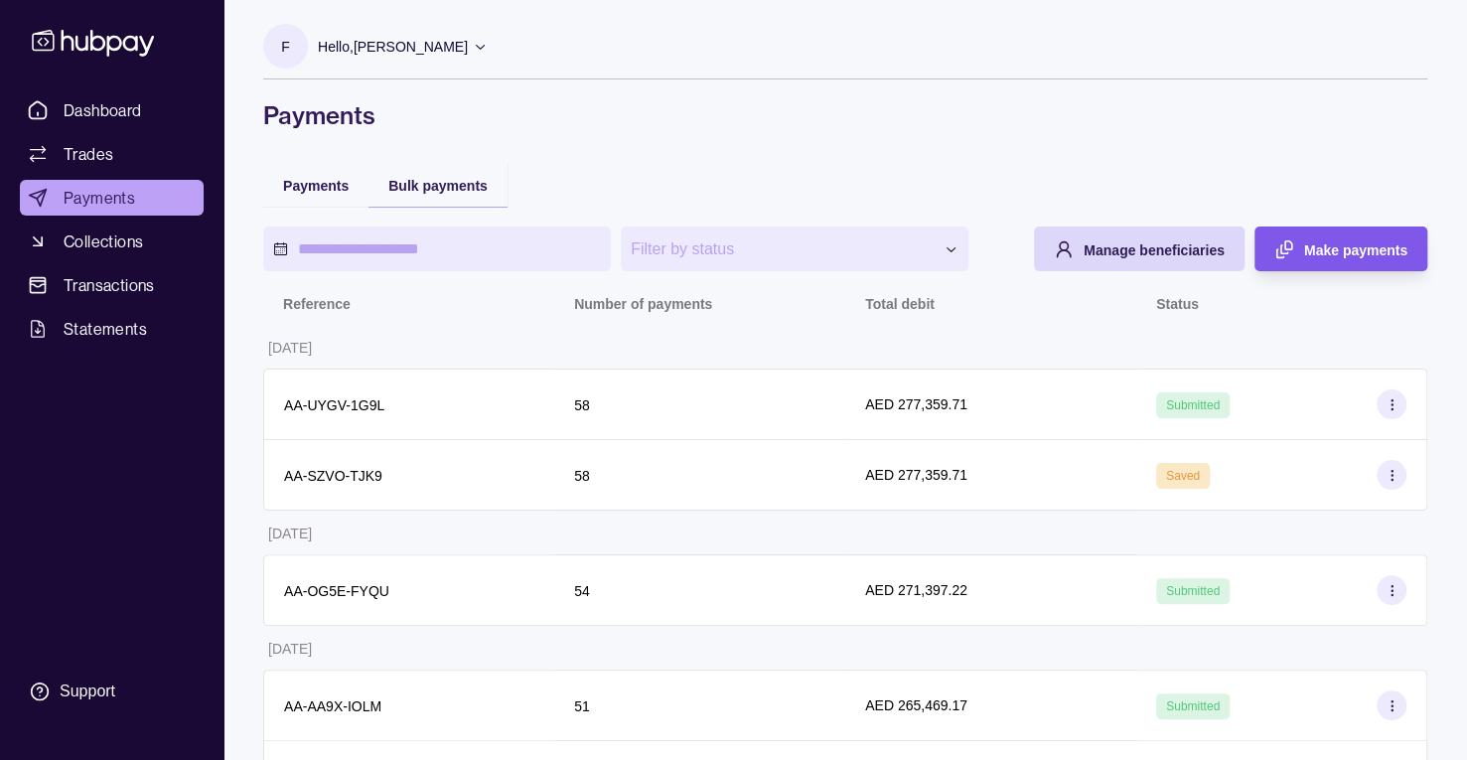
click at [1278, 245] on icon "button" at bounding box center [1284, 249] width 20 height 20
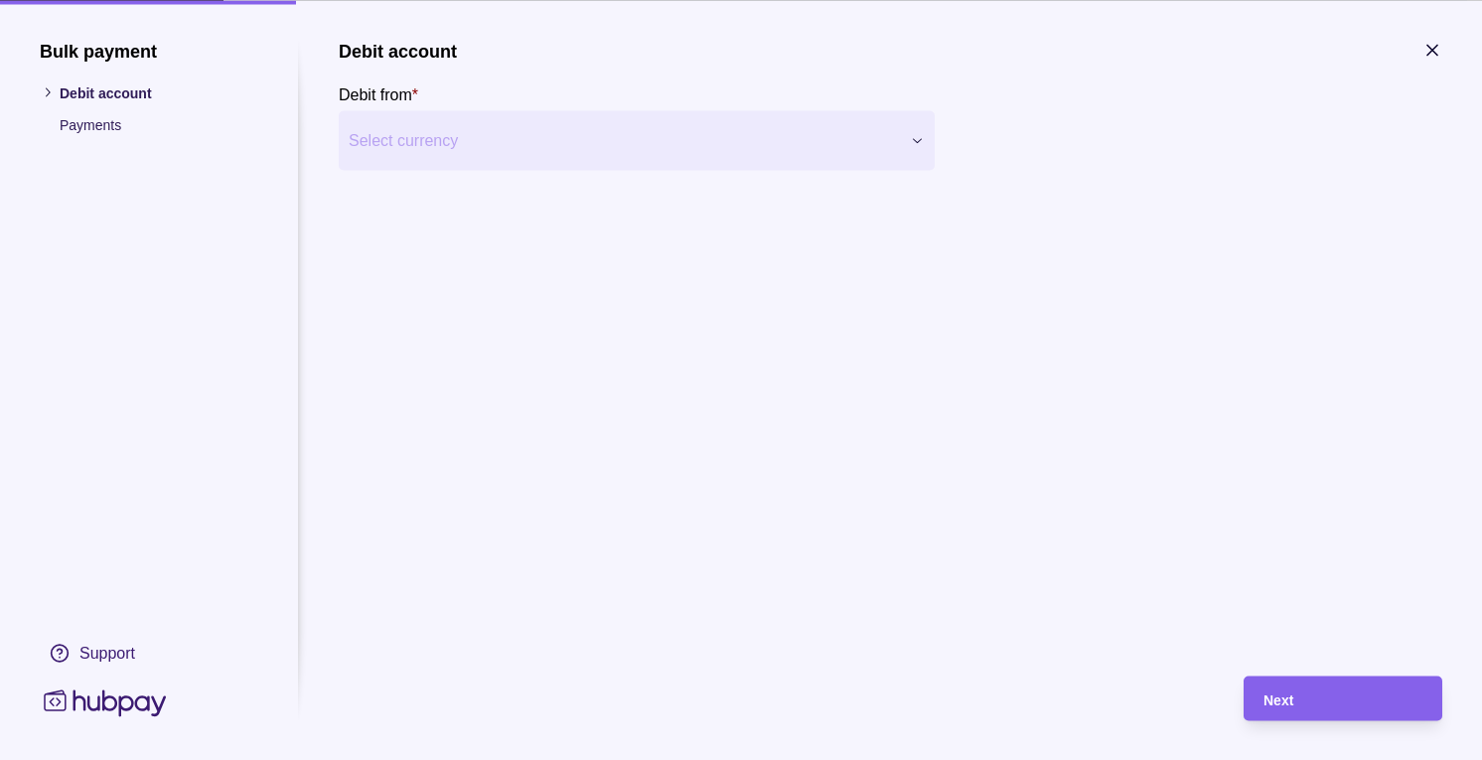
click at [1347, 698] on div "Next" at bounding box center [1342, 698] width 159 height 24
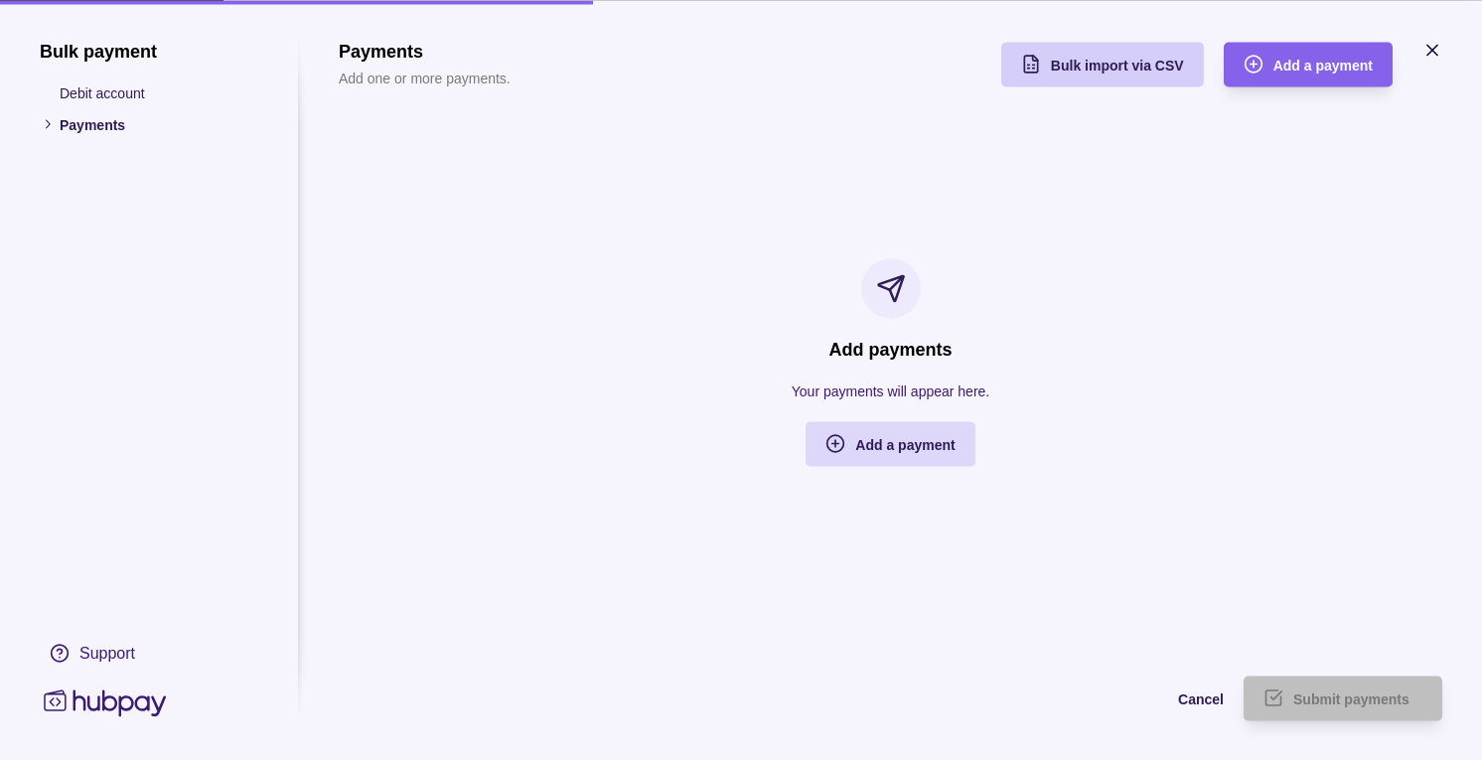
click at [1098, 70] on span "Bulk import via CSV" at bounding box center [1117, 66] width 133 height 16
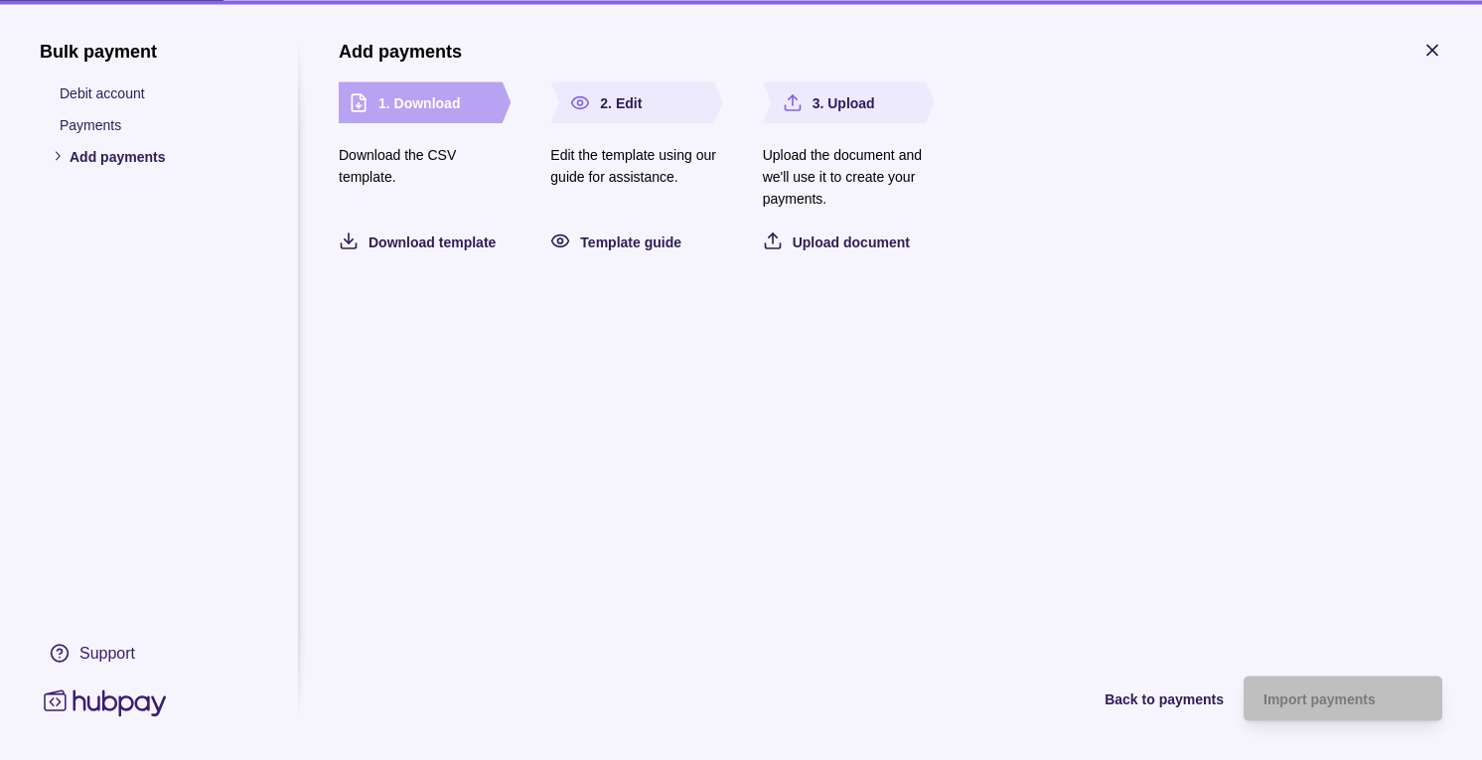
click at [845, 104] on p "3. Upload" at bounding box center [844, 102] width 63 height 22
click at [856, 240] on span "Upload document" at bounding box center [851, 241] width 117 height 16
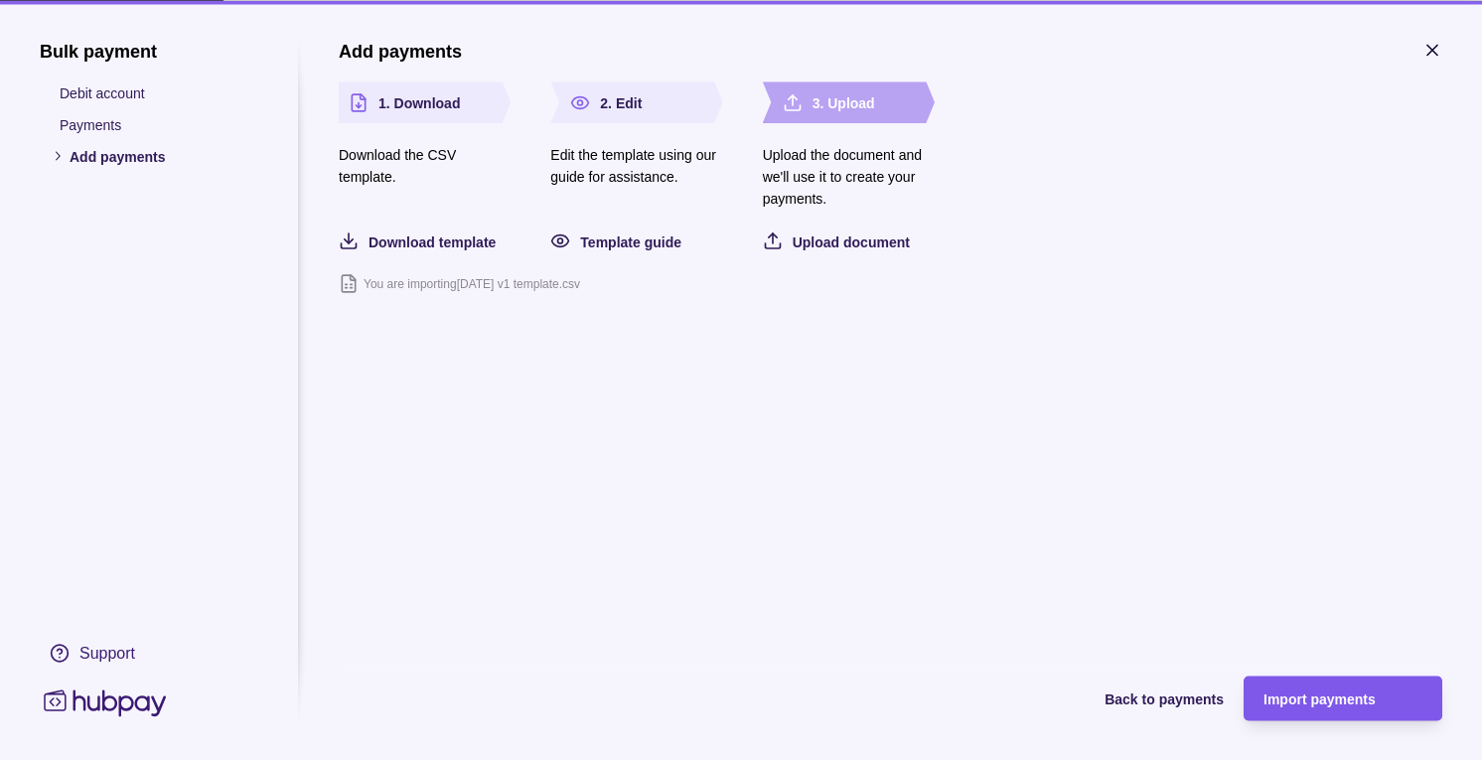
click at [1345, 691] on span "Import payments" at bounding box center [1319, 699] width 112 height 16
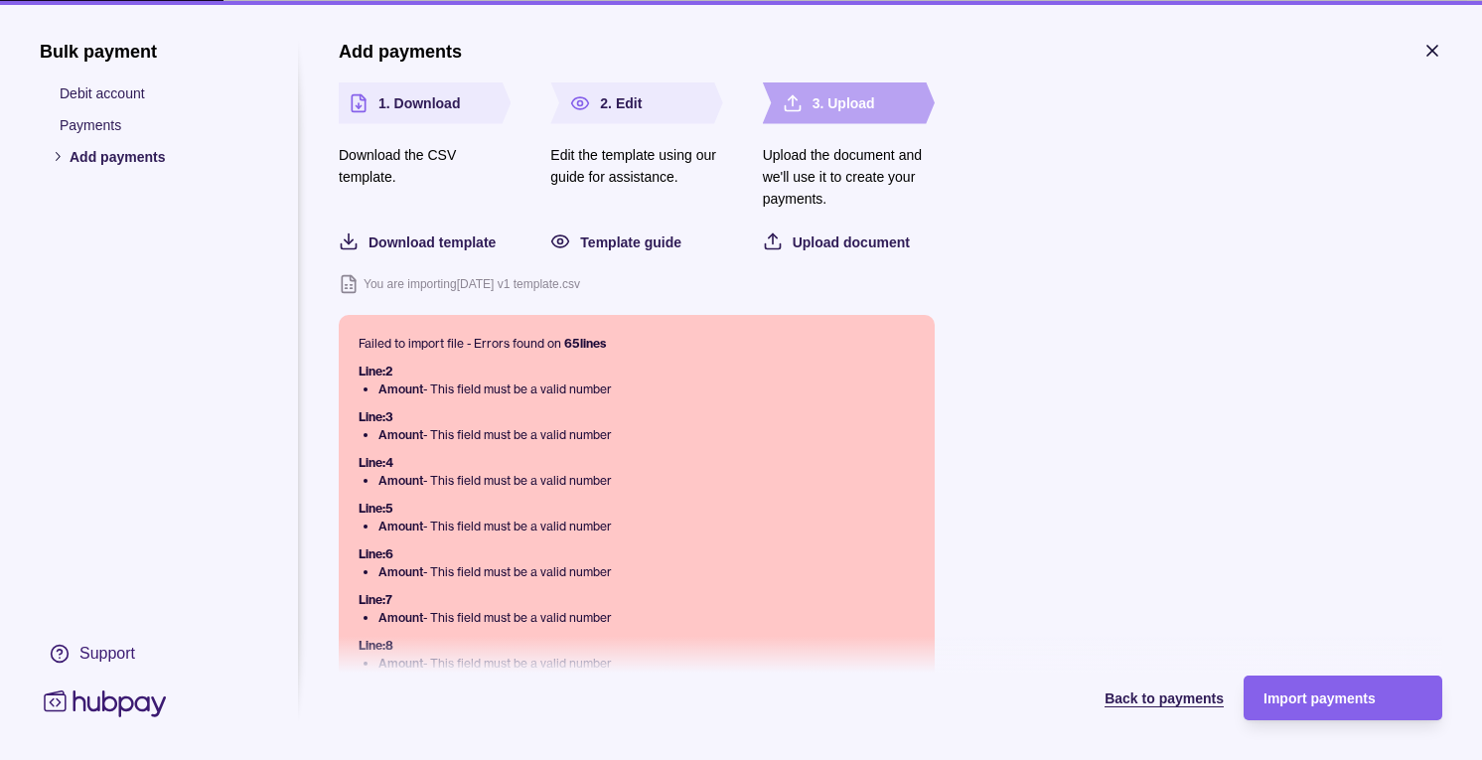
click at [1146, 691] on span "Back to payments" at bounding box center [1164, 699] width 119 height 16
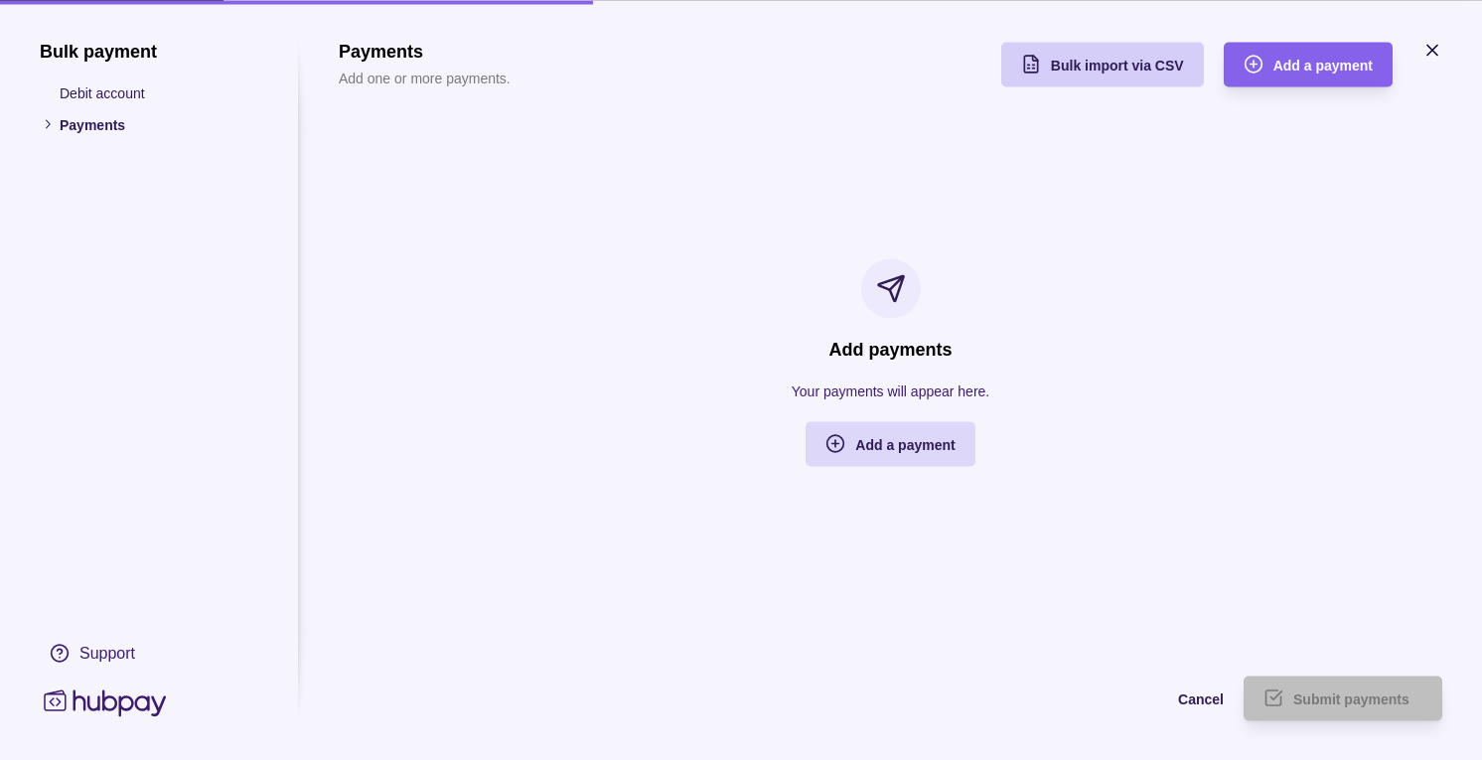
click at [1112, 65] on span "Bulk import via CSV" at bounding box center [1117, 66] width 133 height 16
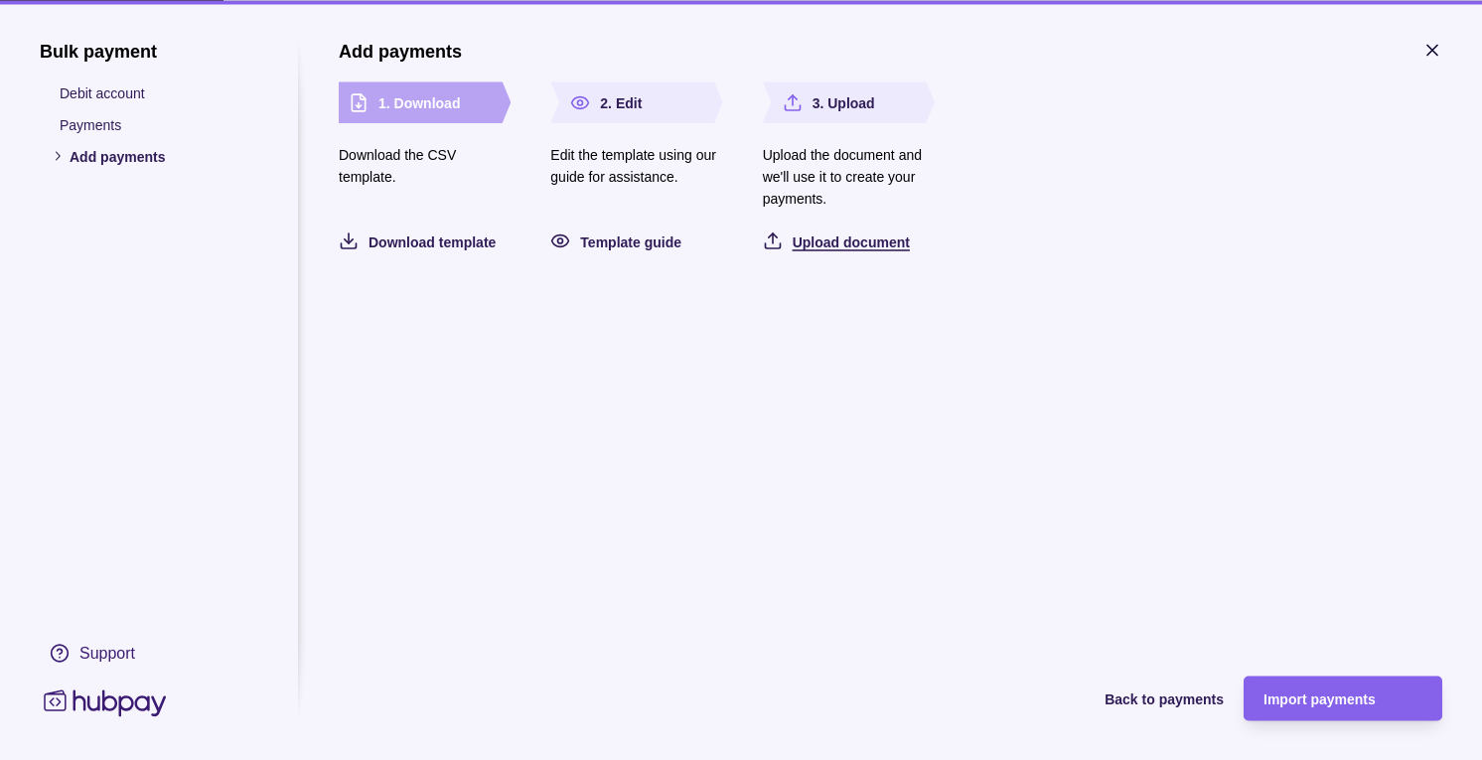
click at [819, 236] on span "Upload document" at bounding box center [851, 241] width 117 height 16
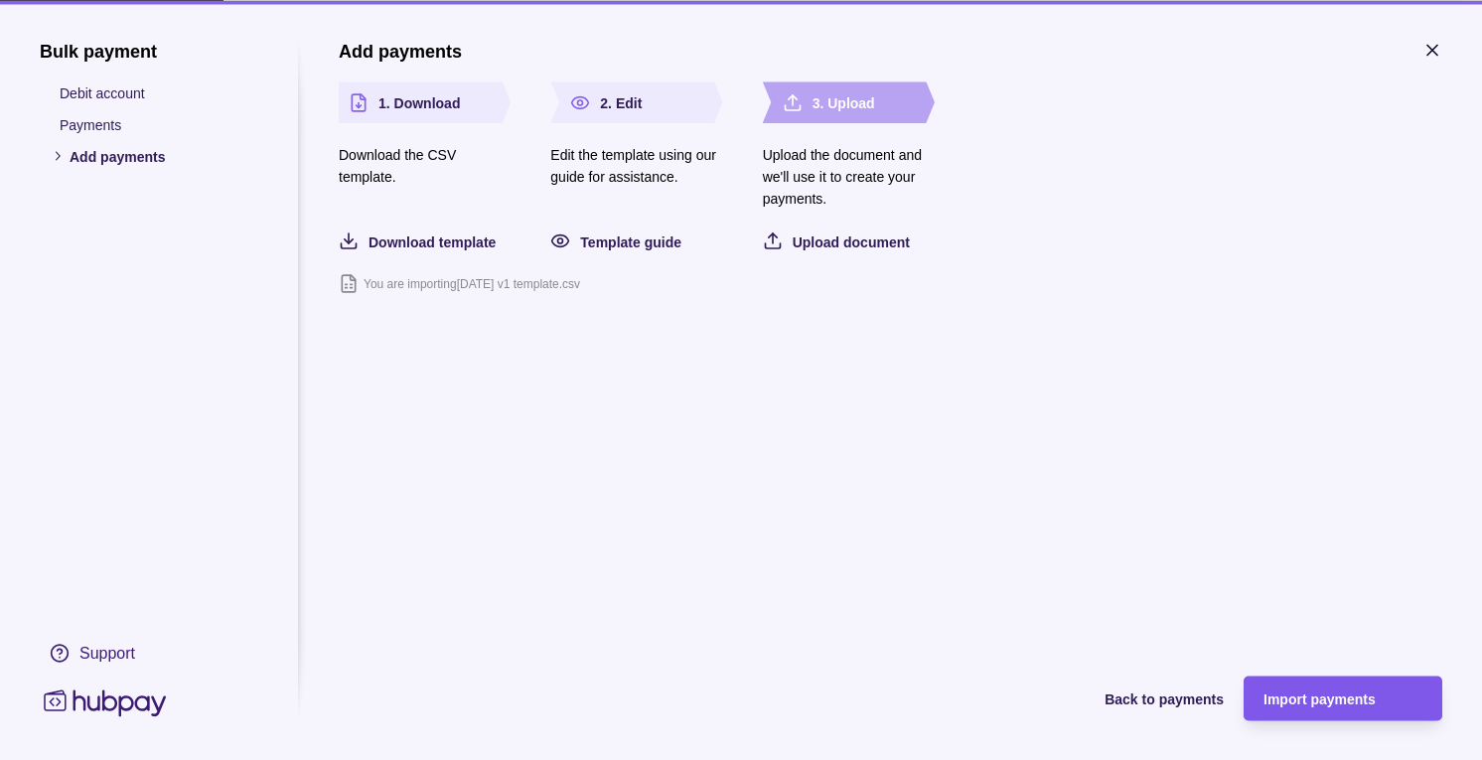
click at [1299, 691] on span "Import payments" at bounding box center [1319, 699] width 112 height 16
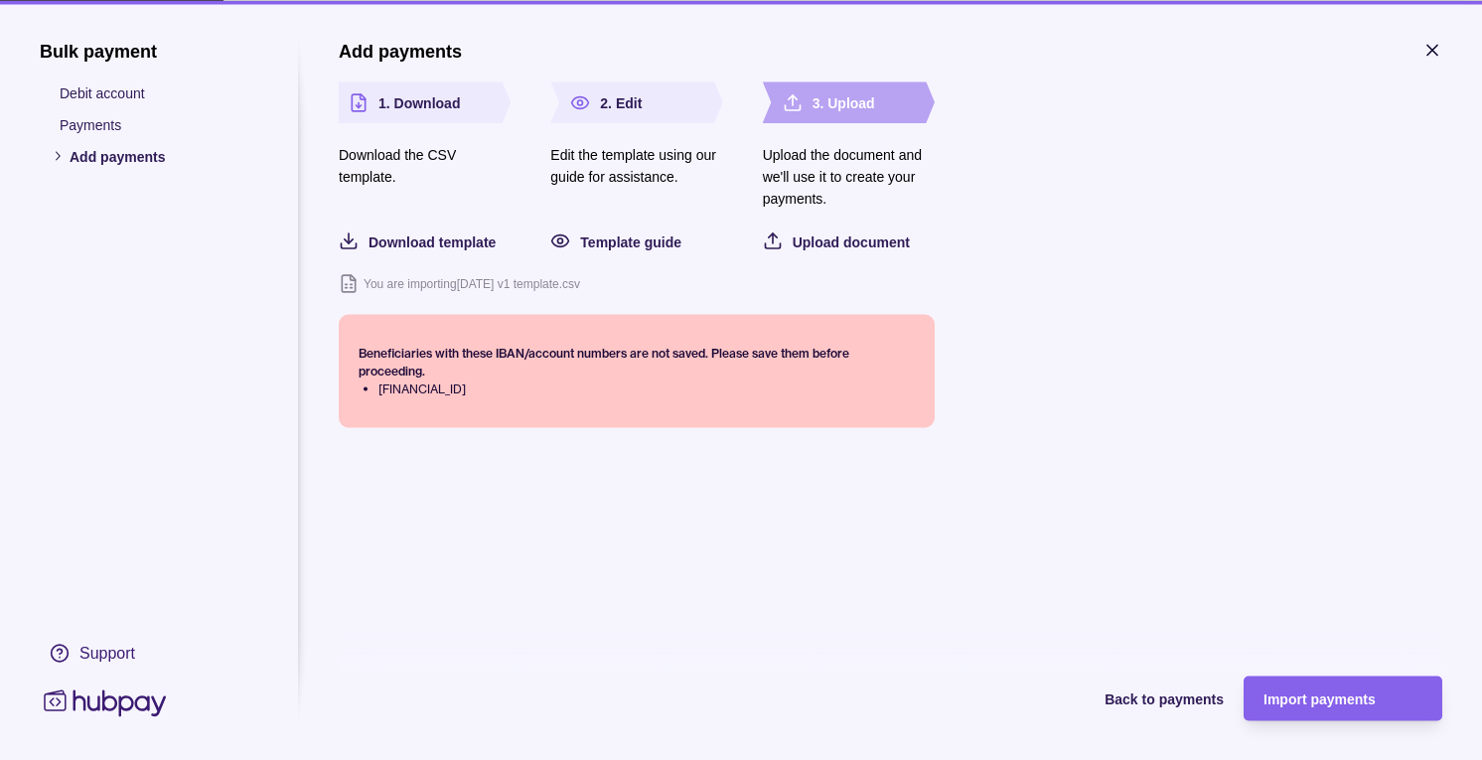
drag, startPoint x: 375, startPoint y: 386, endPoint x: 567, endPoint y: 390, distance: 191.7
click at [567, 390] on ol "[FINANCIAL_ID]" at bounding box center [637, 388] width 556 height 18
copy li "[FINANCIAL_ID]"
click at [1190, 694] on span "Back to payments" at bounding box center [1164, 699] width 119 height 16
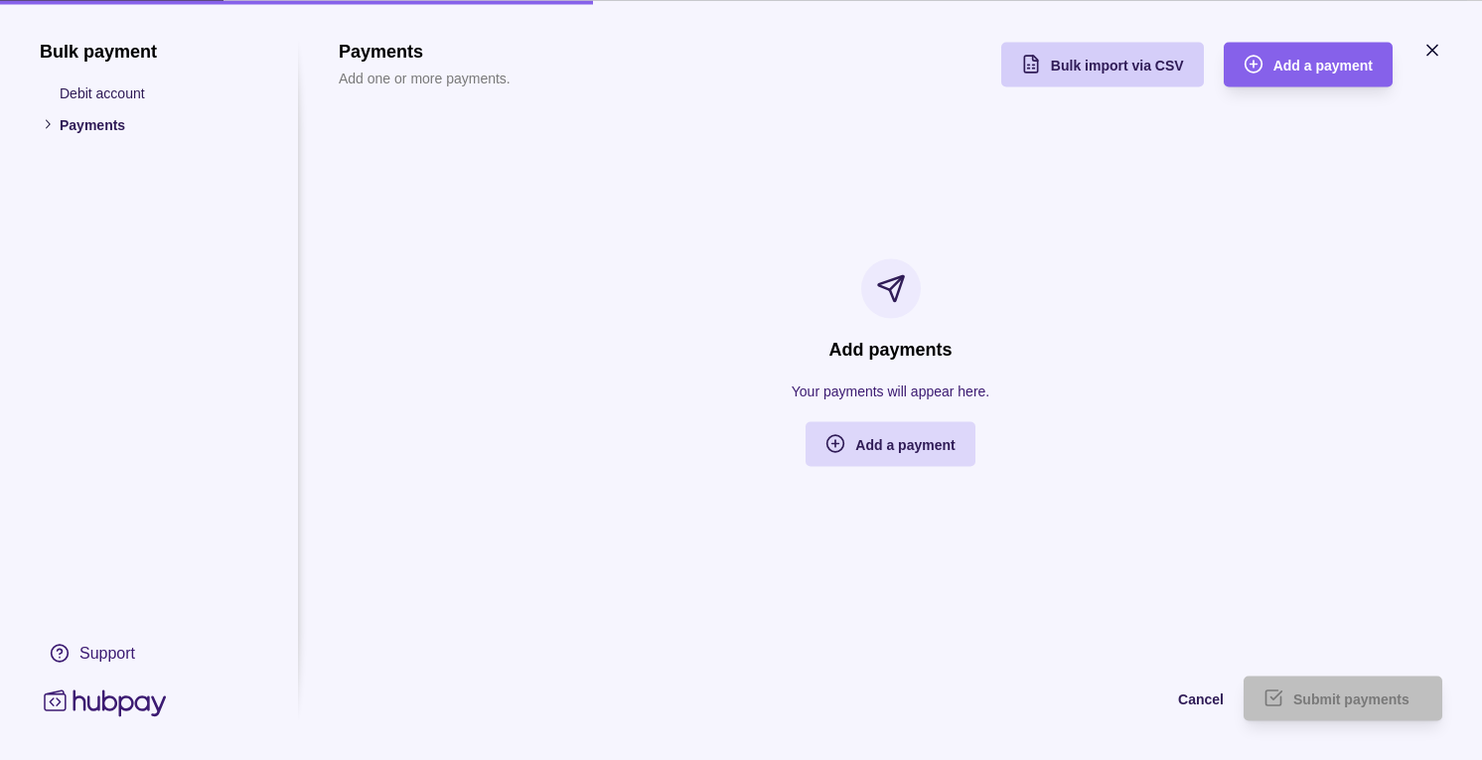
click at [1112, 64] on span "Bulk import via CSV" at bounding box center [1117, 66] width 133 height 16
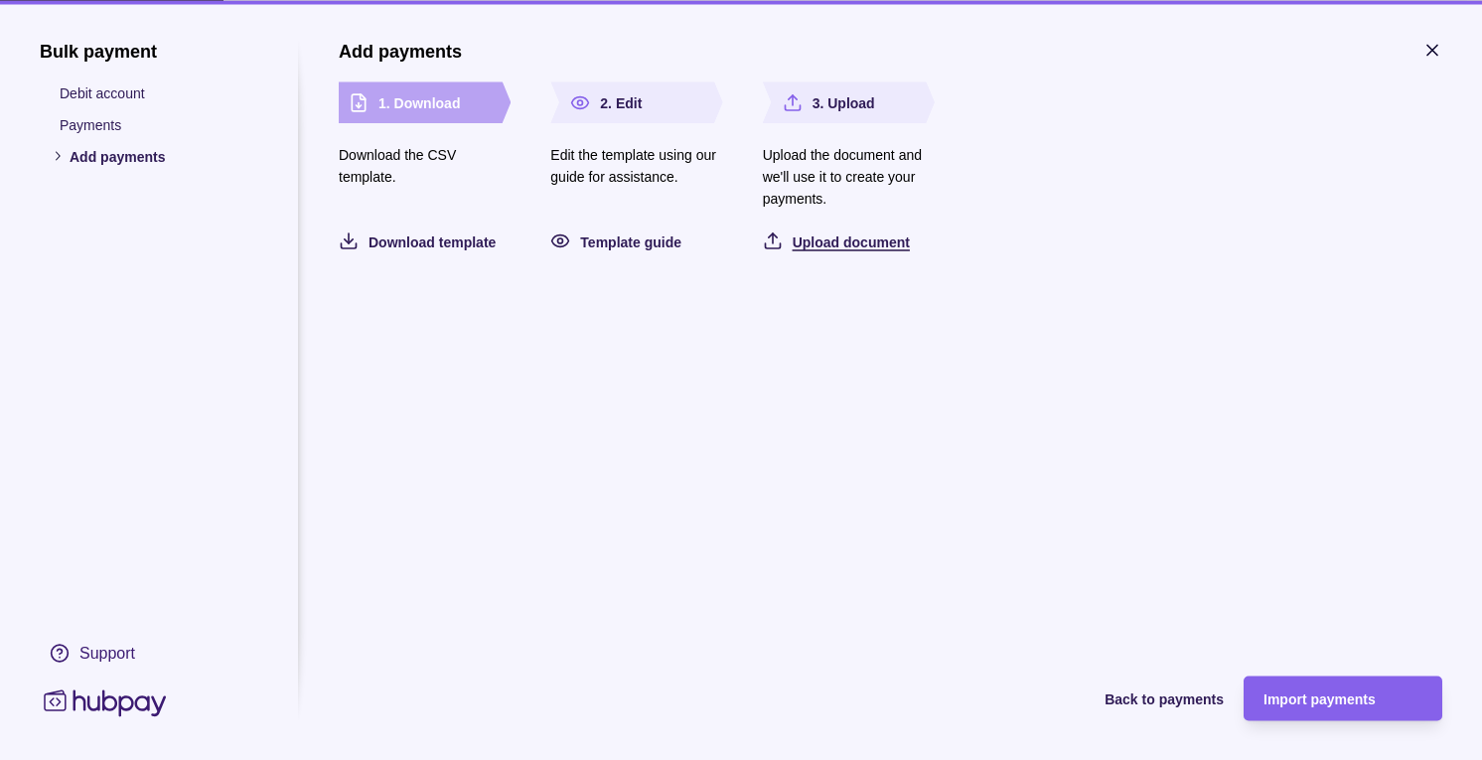
click at [840, 231] on div "Upload document" at bounding box center [851, 240] width 117 height 24
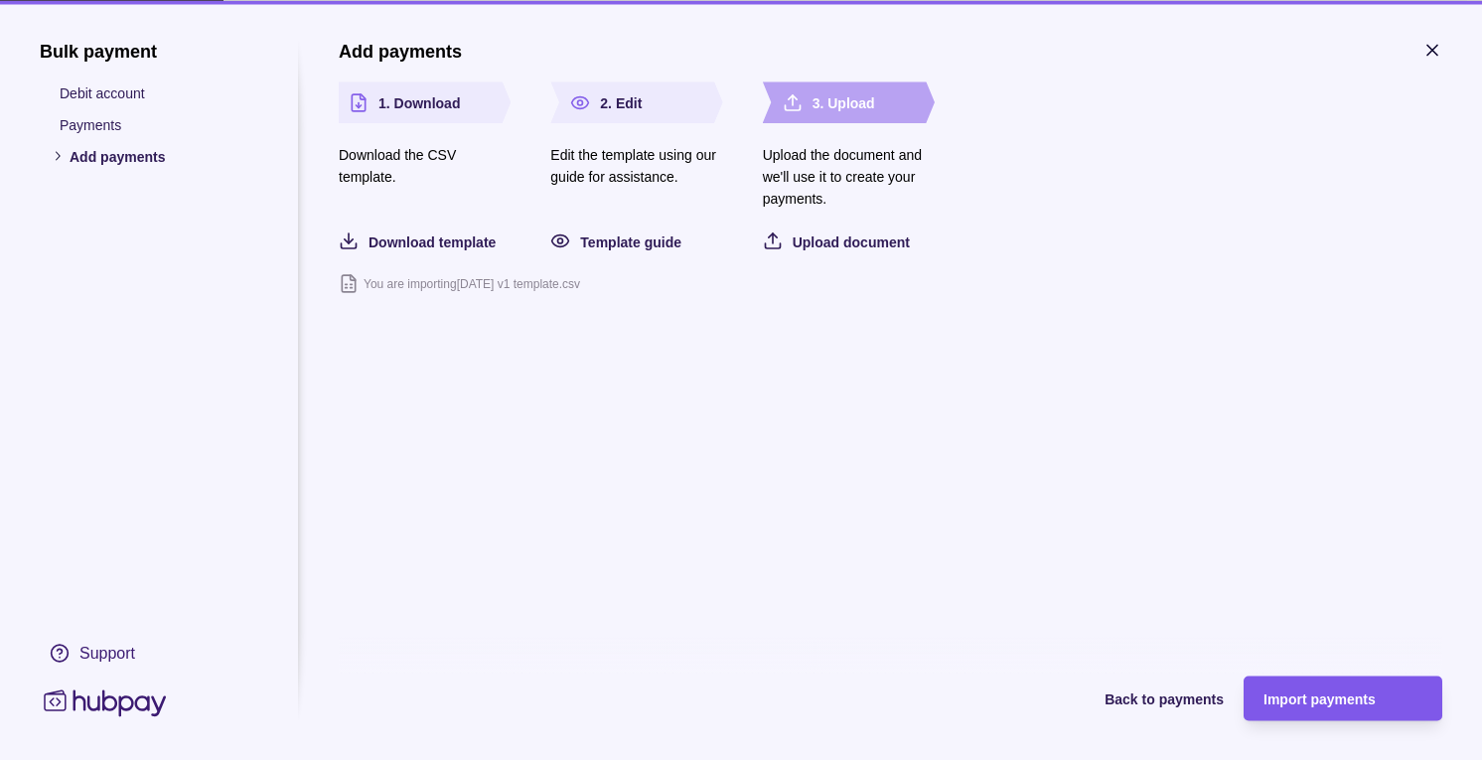
click at [1347, 699] on span "Import payments" at bounding box center [1319, 699] width 112 height 16
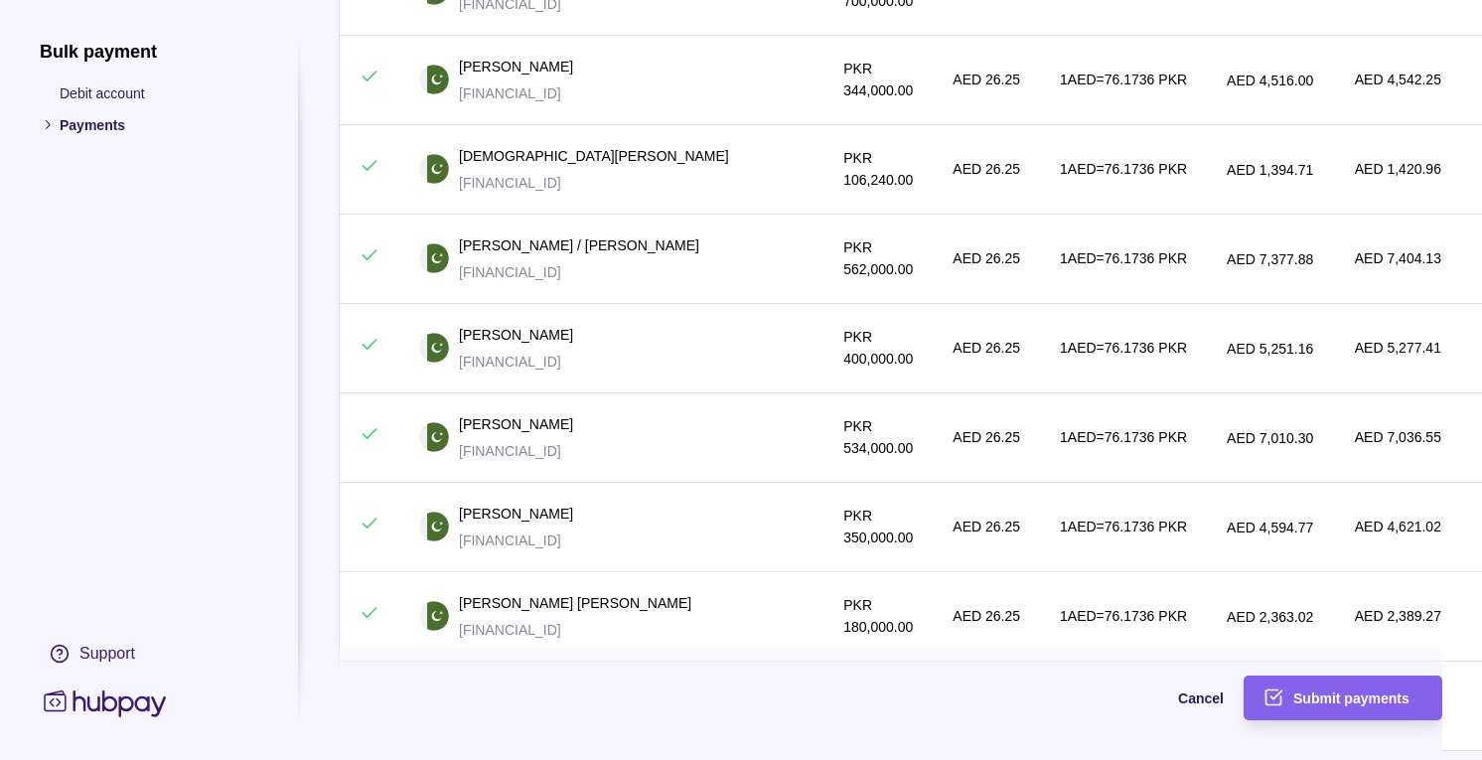
scroll to position [5438, 0]
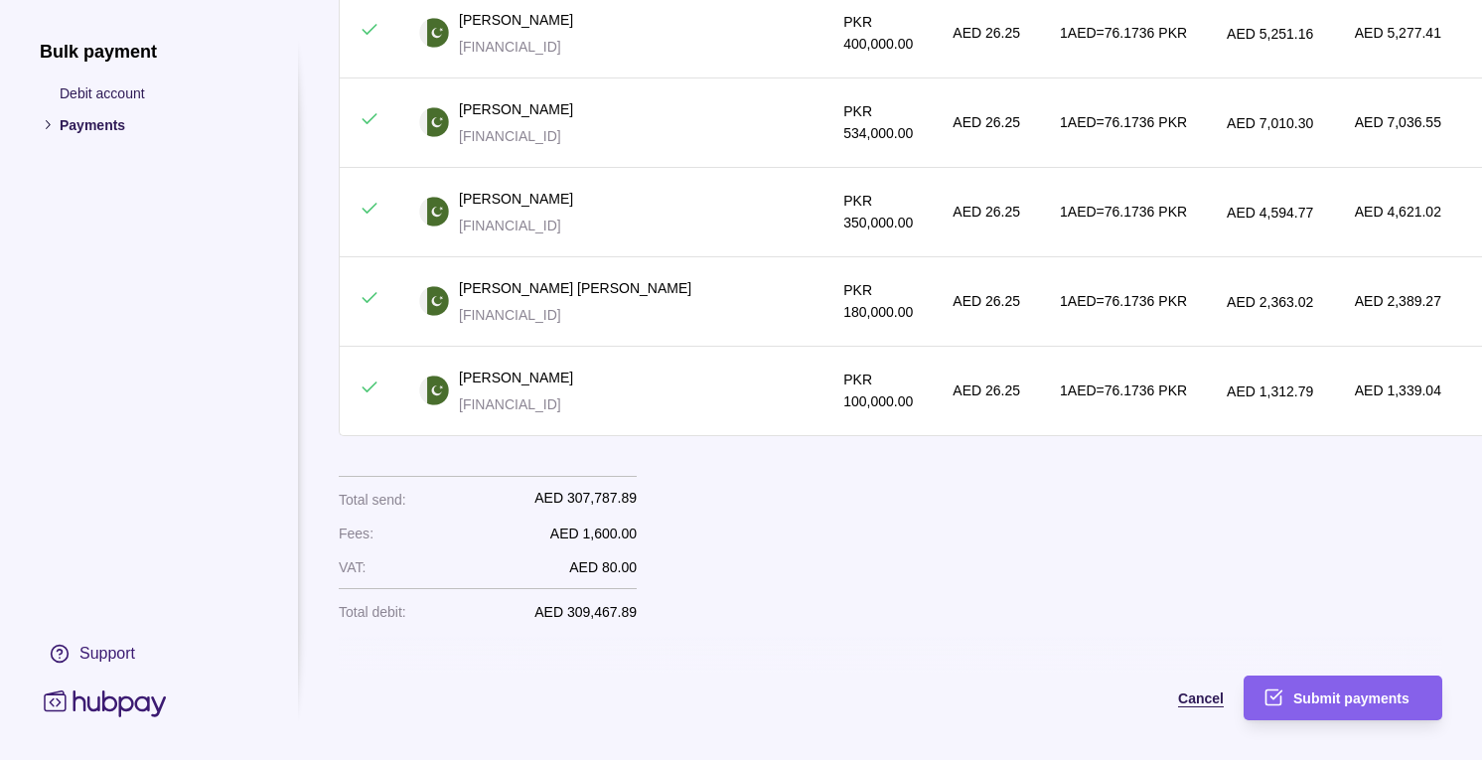
click at [1201, 691] on span "Cancel" at bounding box center [1201, 699] width 46 height 16
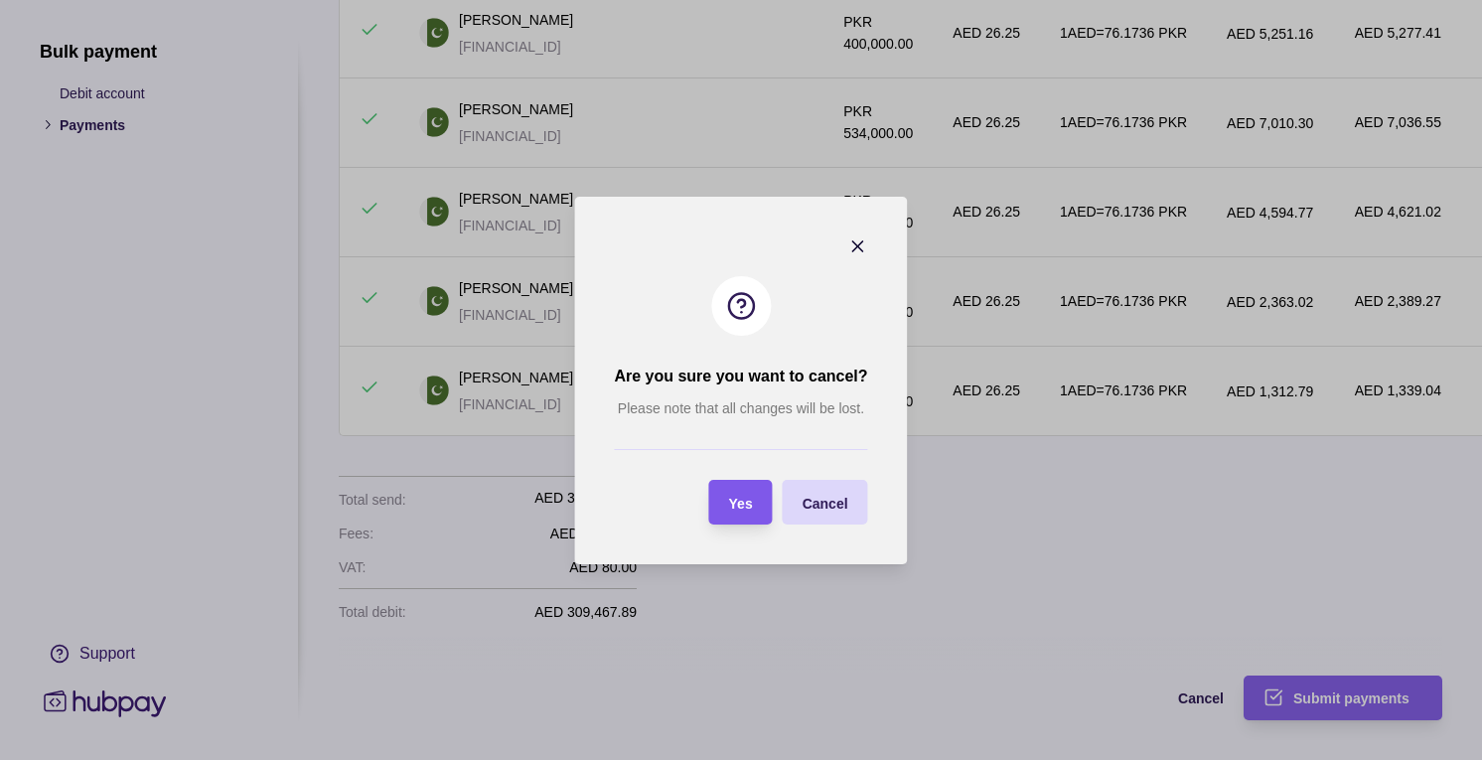
click at [759, 484] on section "Yes" at bounding box center [741, 502] width 64 height 45
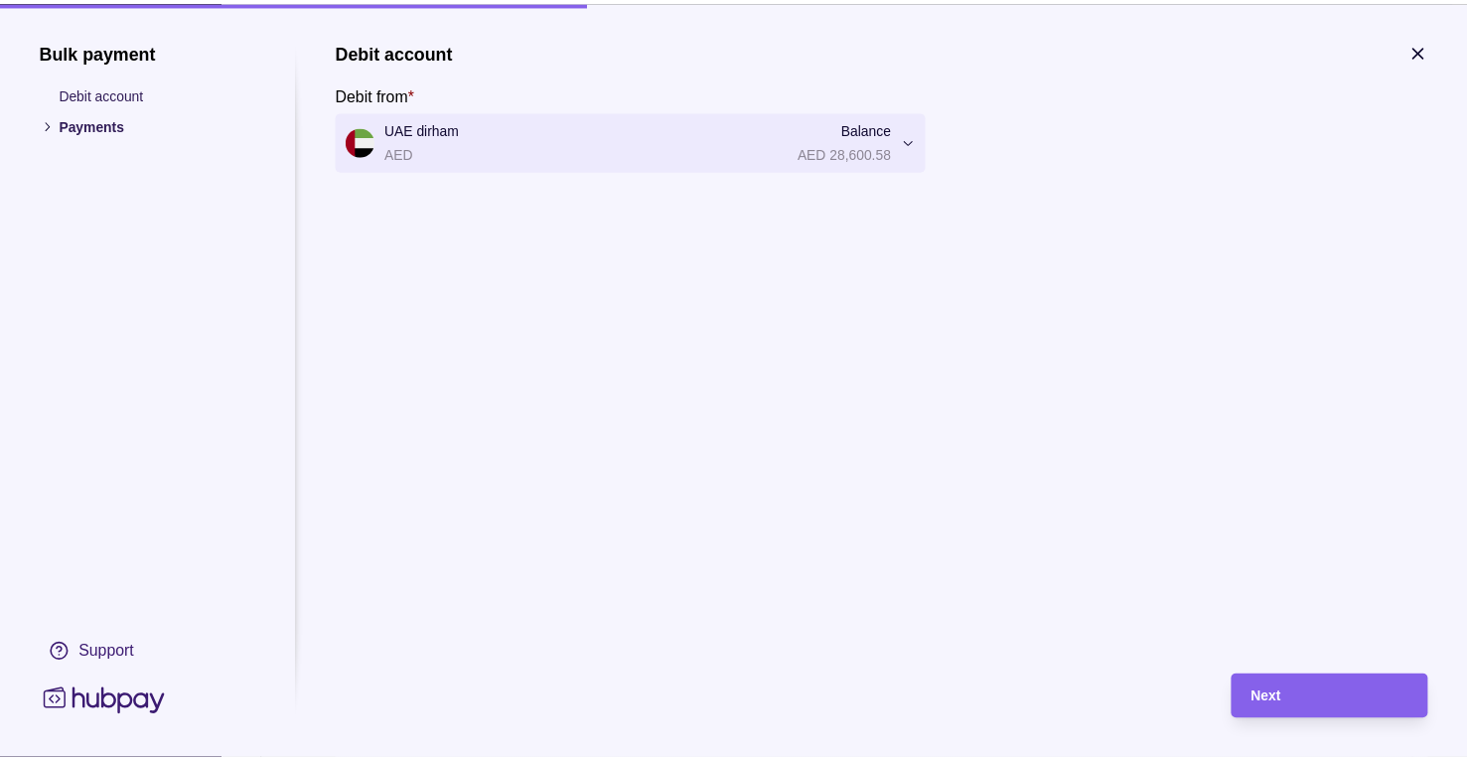
scroll to position [0, 0]
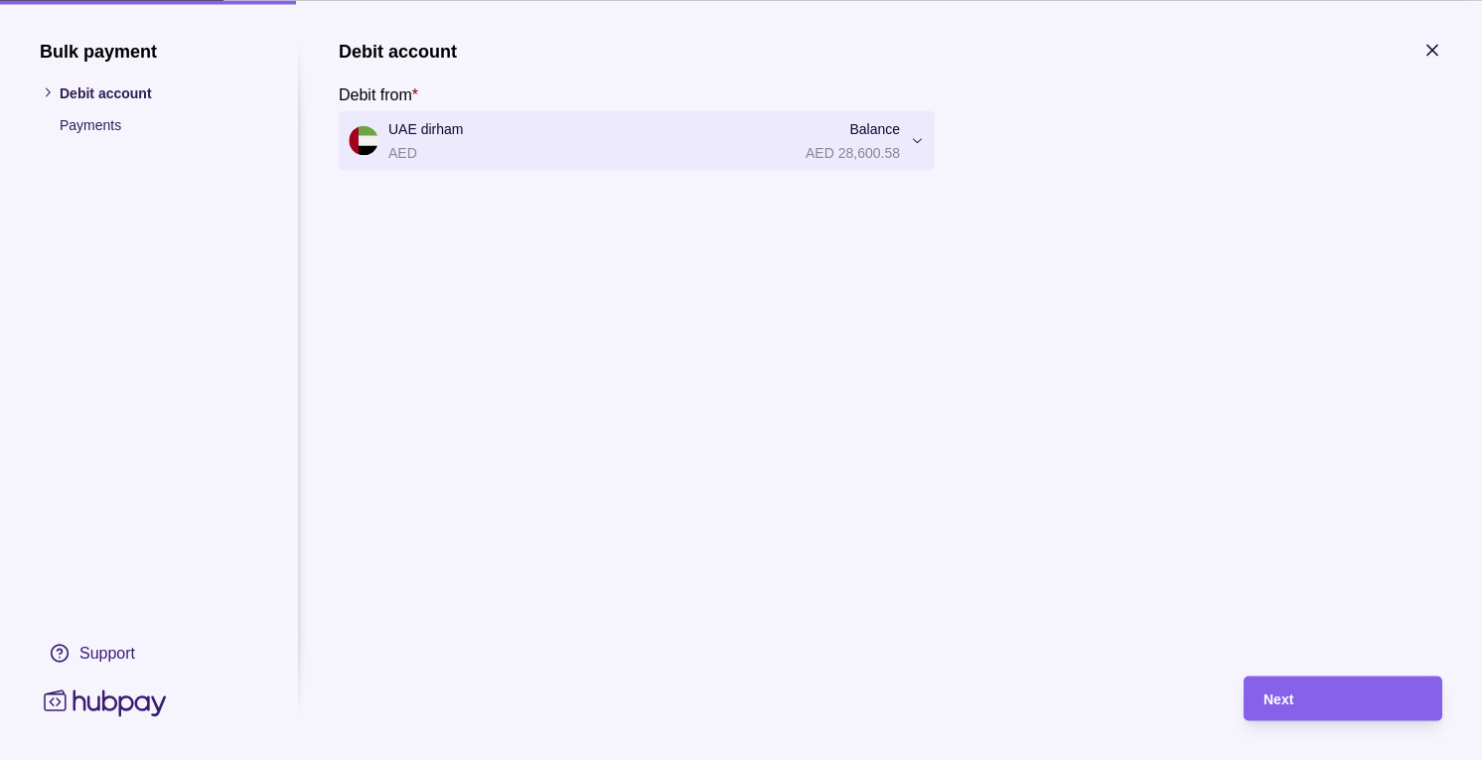
click at [1450, 50] on section "Bulk payment Debit account Payments Support Debit account Debit from * UAE dirh…" at bounding box center [741, 380] width 1482 height 760
click at [1435, 51] on icon "button" at bounding box center [1432, 50] width 20 height 20
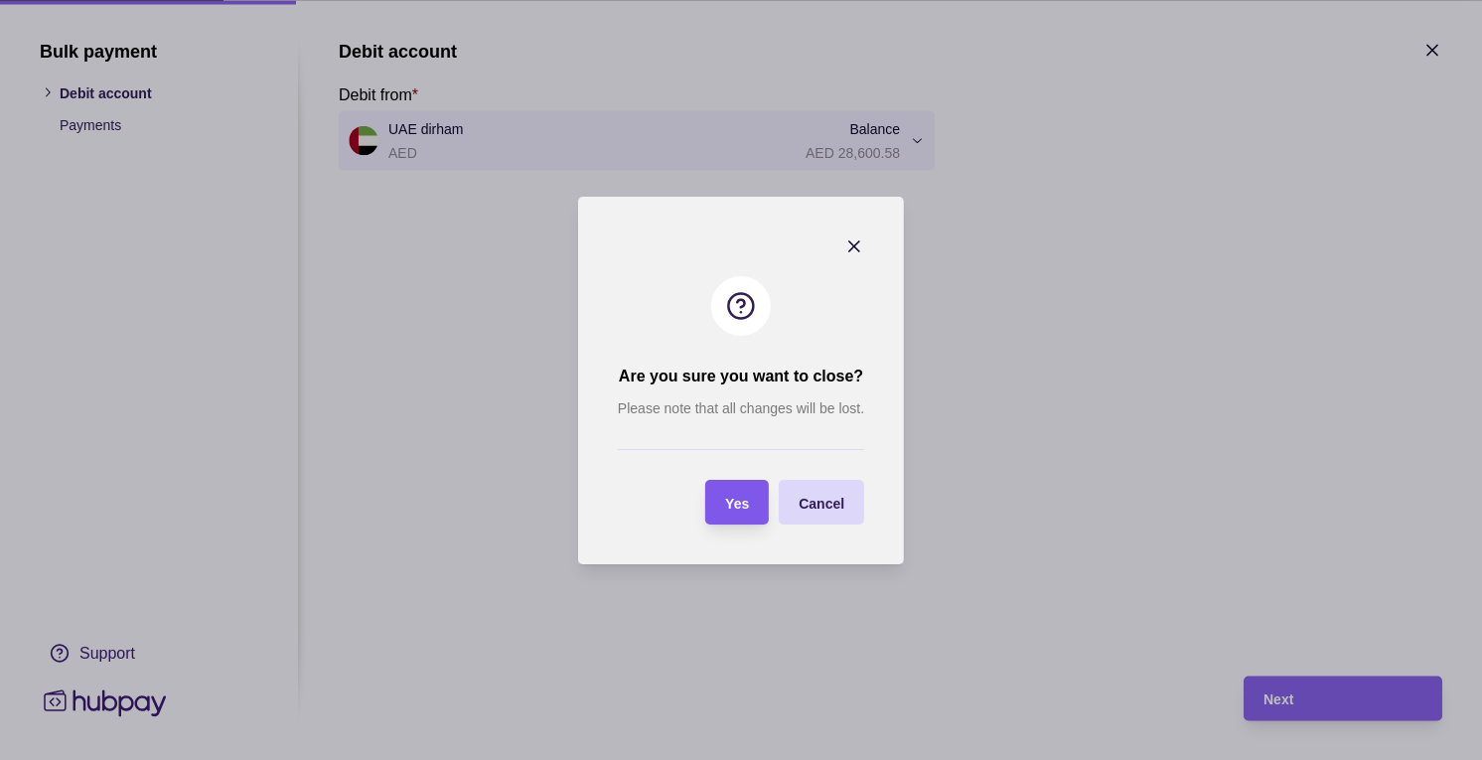
click at [748, 505] on span "Yes" at bounding box center [737, 503] width 24 height 16
